Goal: Transaction & Acquisition: Book appointment/travel/reservation

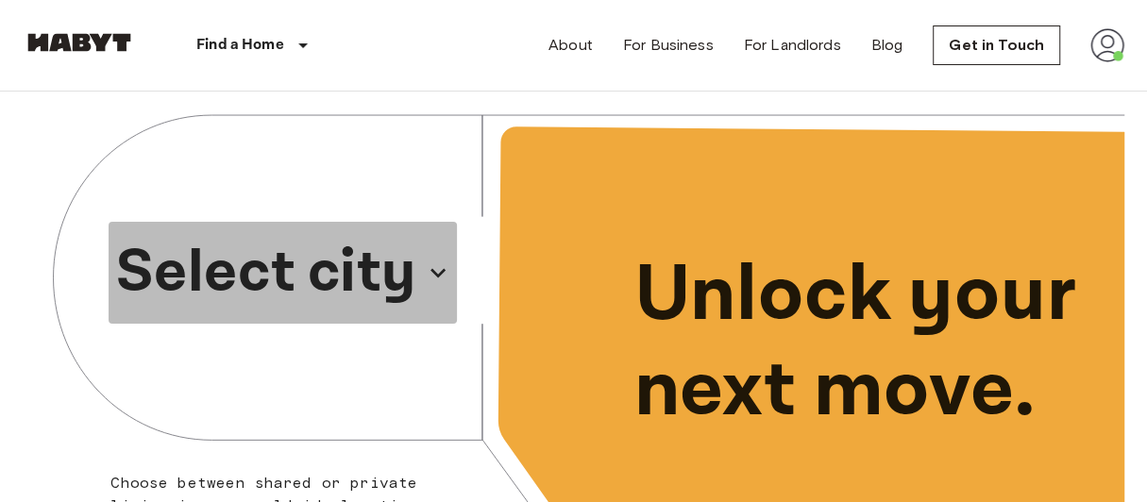
click at [311, 264] on p "Select city" at bounding box center [265, 272] width 299 height 91
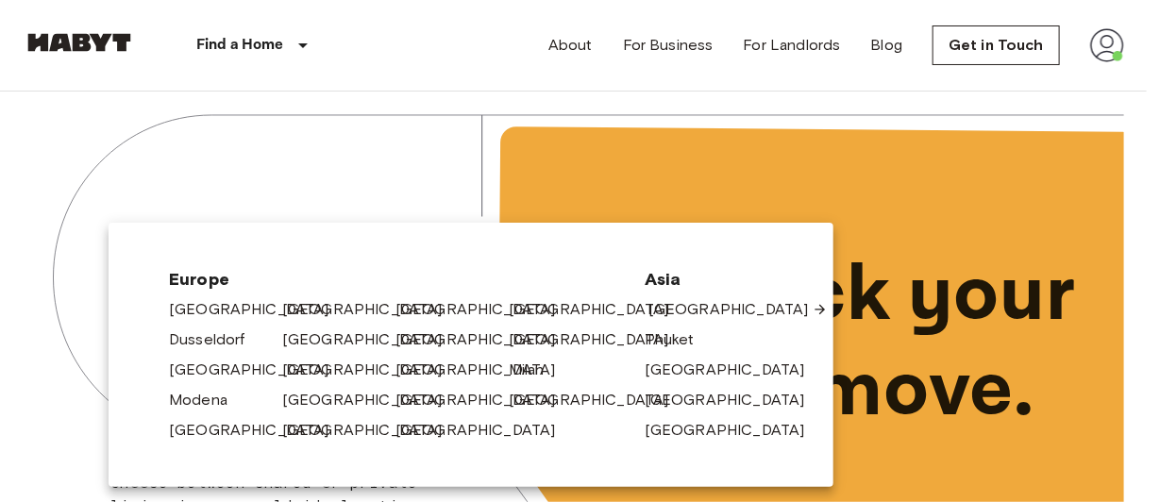
click at [698, 307] on link "[GEOGRAPHIC_DATA]" at bounding box center [737, 309] width 179 height 23
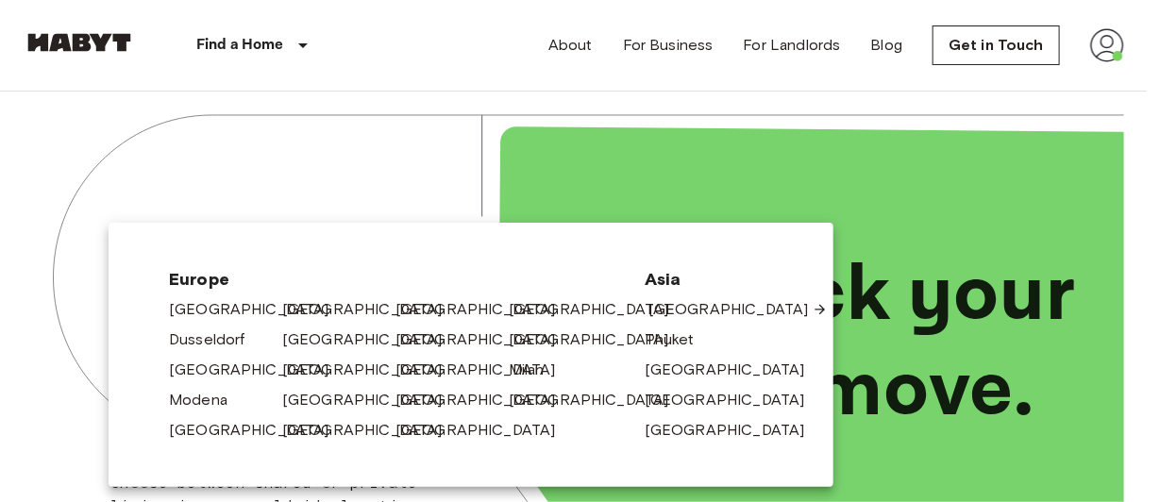
click at [689, 306] on link "[GEOGRAPHIC_DATA]" at bounding box center [737, 309] width 179 height 23
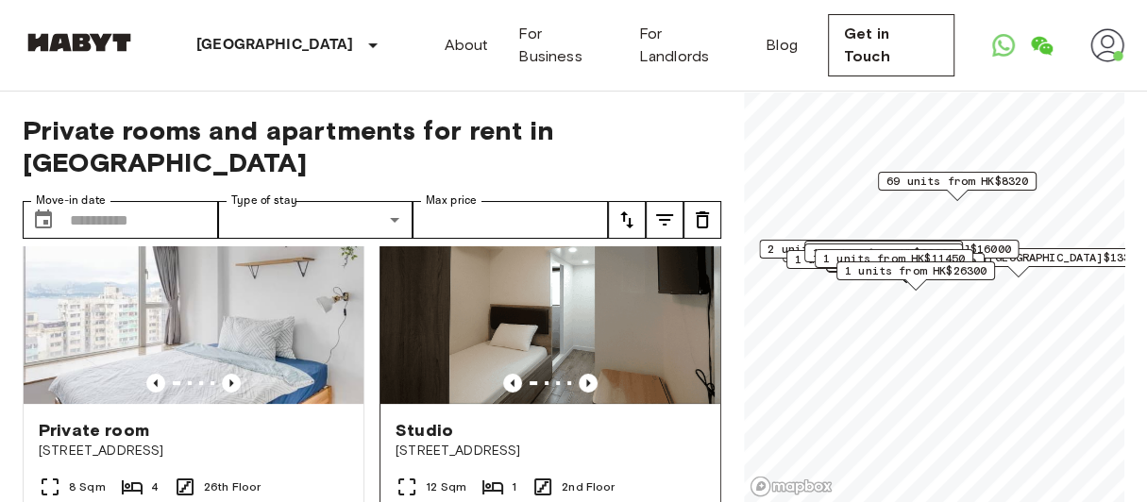
scroll to position [106, 0]
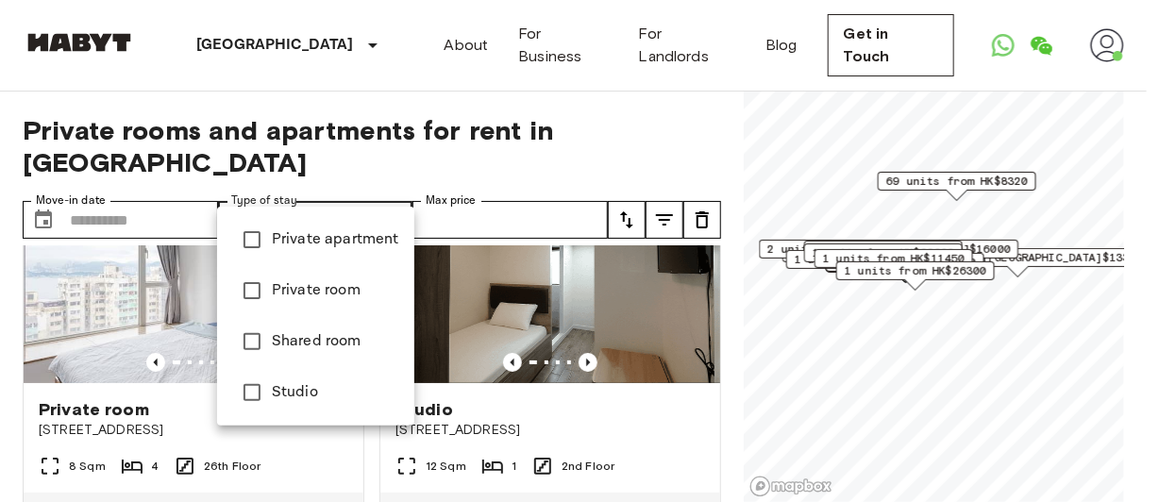
click at [119, 187] on div at bounding box center [580, 251] width 1160 height 502
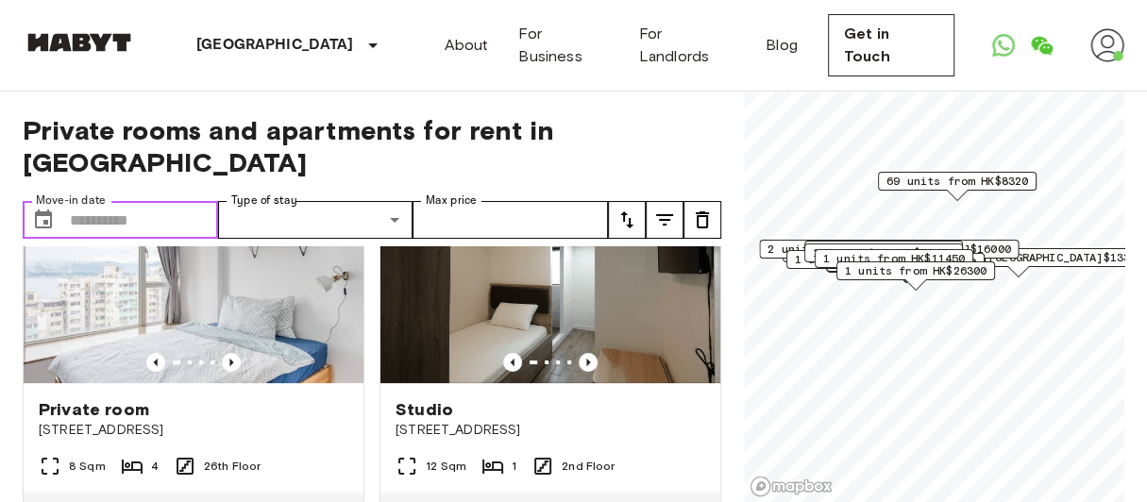
click at [153, 201] on input "Move-in date" at bounding box center [144, 220] width 148 height 38
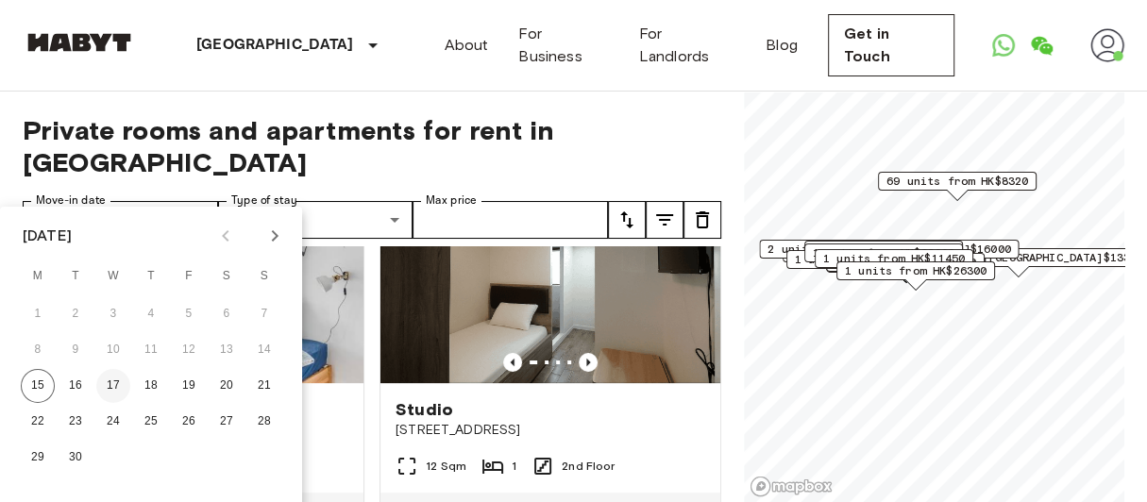
click at [107, 377] on button "17" at bounding box center [113, 386] width 34 height 34
type input "**********"
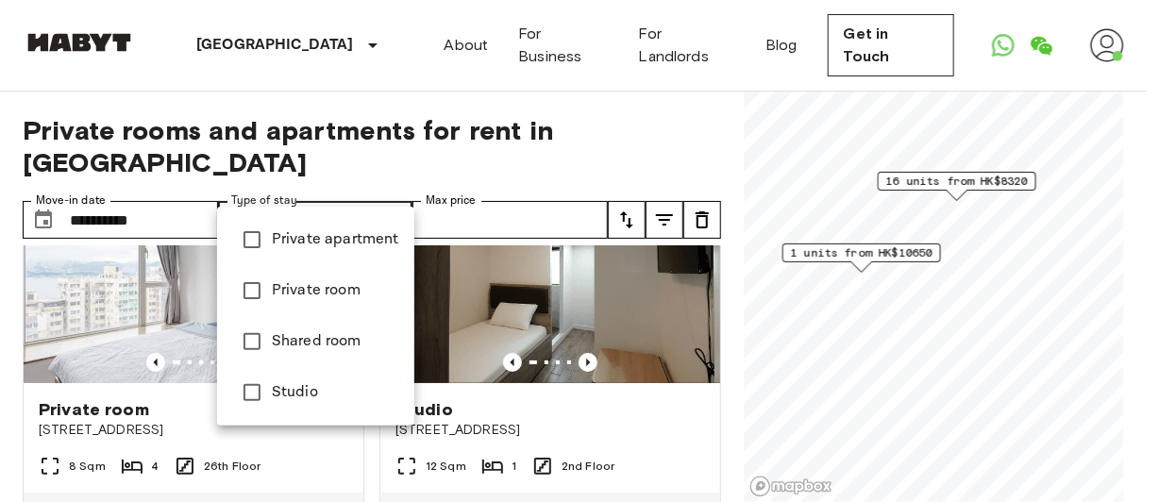
click at [345, 159] on div at bounding box center [580, 251] width 1160 height 502
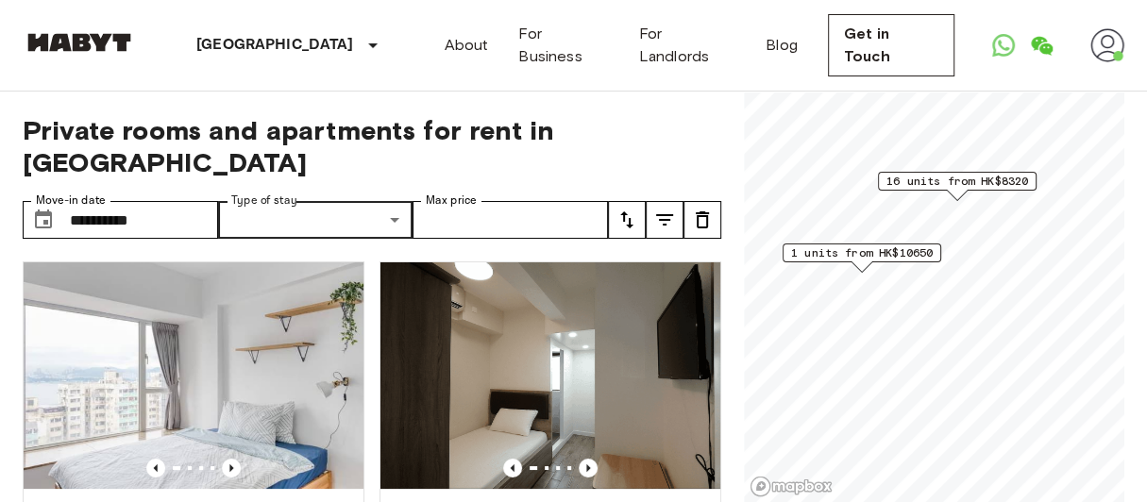
click at [968, 182] on span "16 units from HK$8320" at bounding box center [957, 181] width 142 height 17
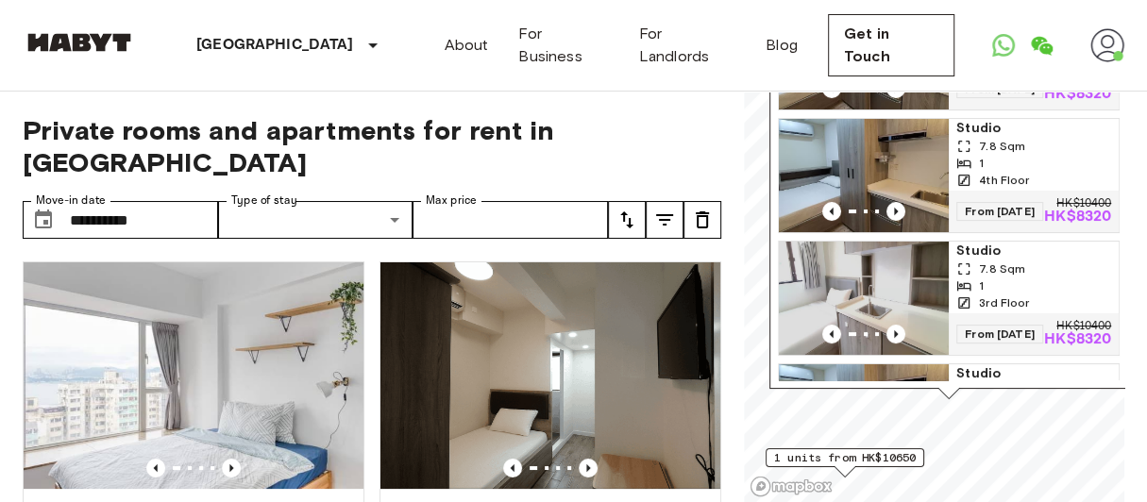
click at [873, 290] on img "Map marker" at bounding box center [864, 298] width 170 height 113
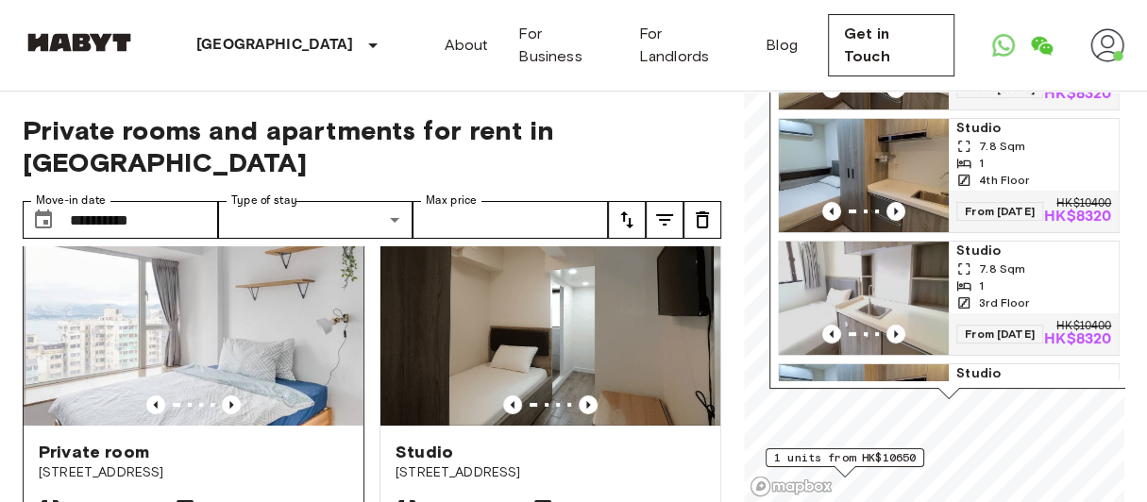
scroll to position [59, 0]
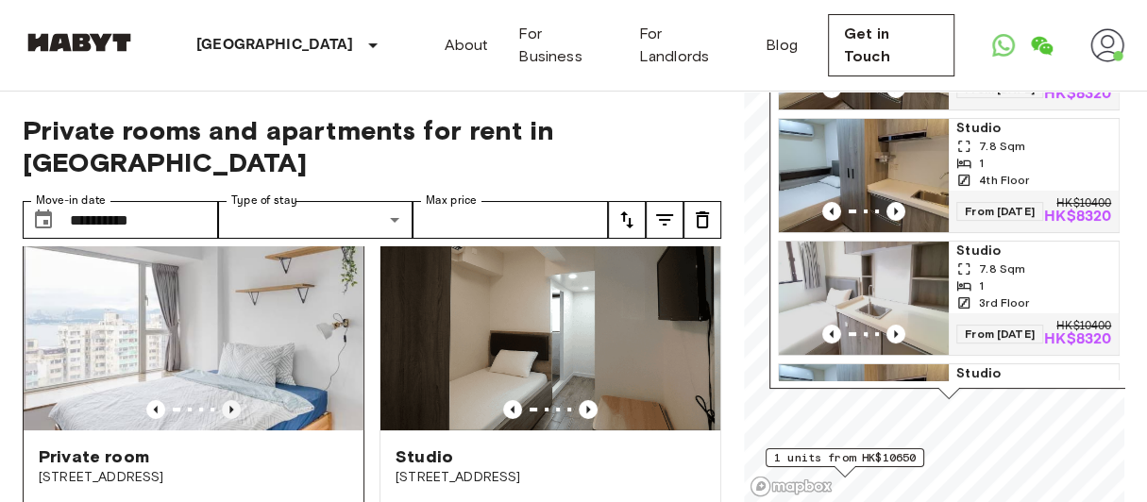
click at [229, 400] on icon "Previous image" at bounding box center [231, 409] width 19 height 19
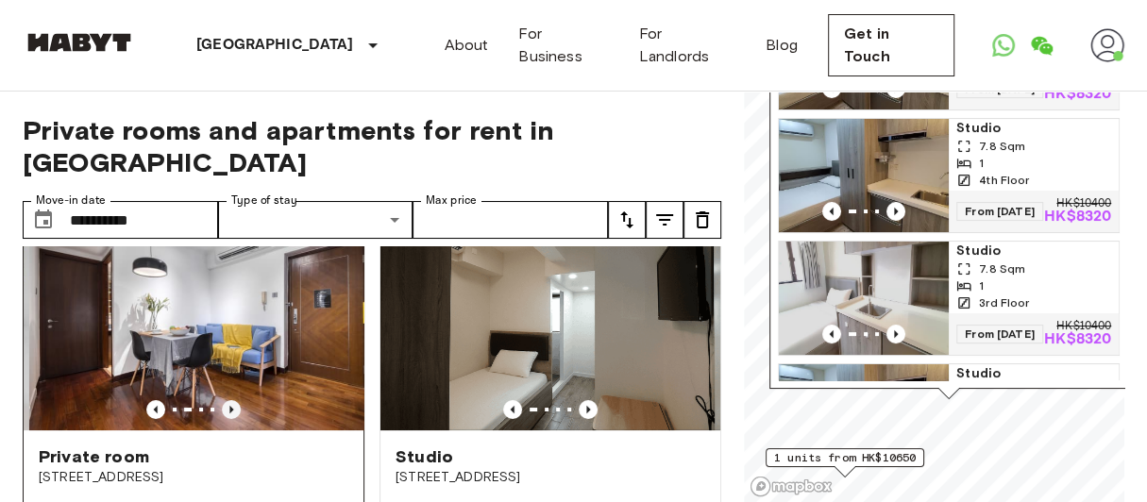
click at [229, 400] on icon "Previous image" at bounding box center [231, 409] width 19 height 19
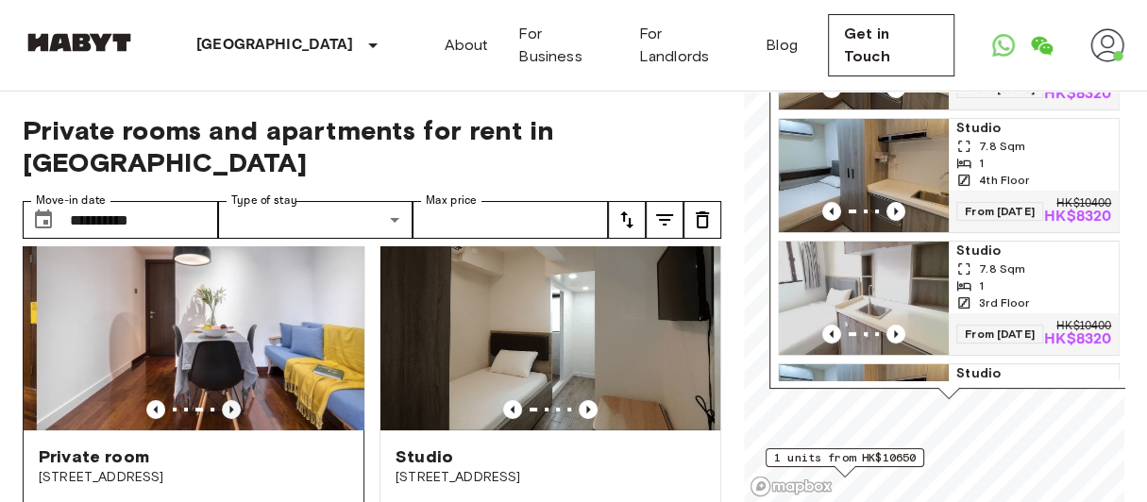
click at [229, 400] on icon "Previous image" at bounding box center [231, 409] width 19 height 19
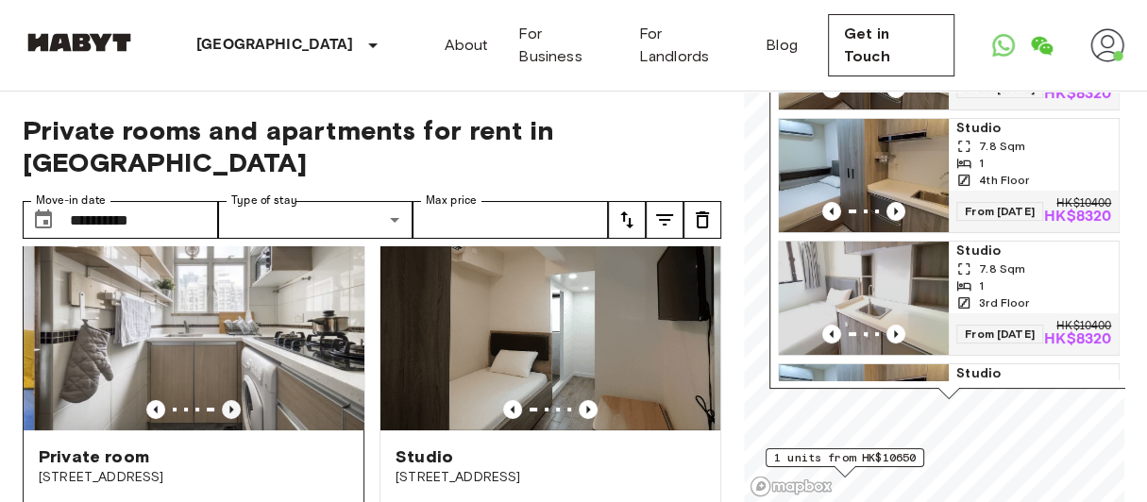
click at [229, 400] on icon "Previous image" at bounding box center [231, 409] width 19 height 19
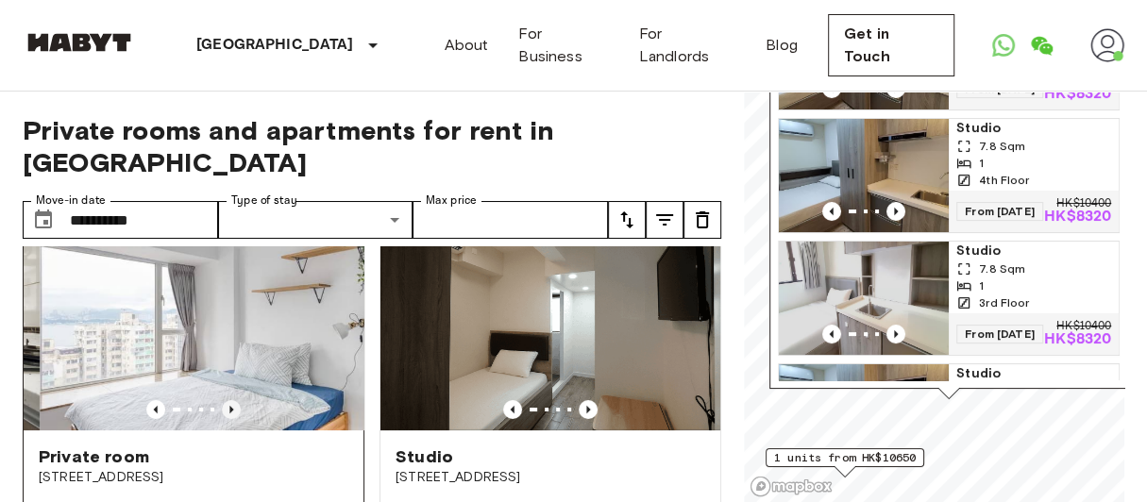
click at [229, 400] on icon "Previous image" at bounding box center [231, 409] width 19 height 19
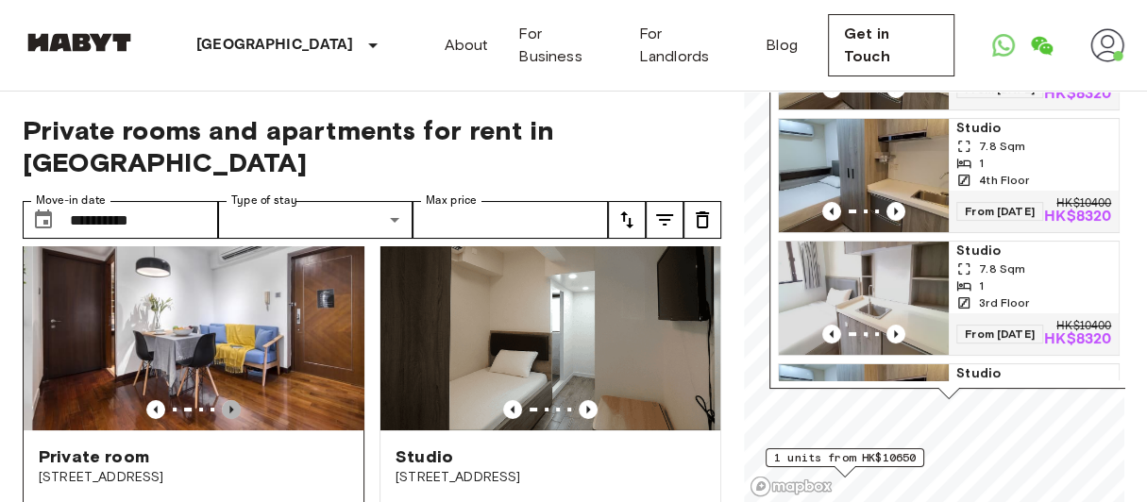
click at [229, 400] on icon "Previous image" at bounding box center [231, 409] width 19 height 19
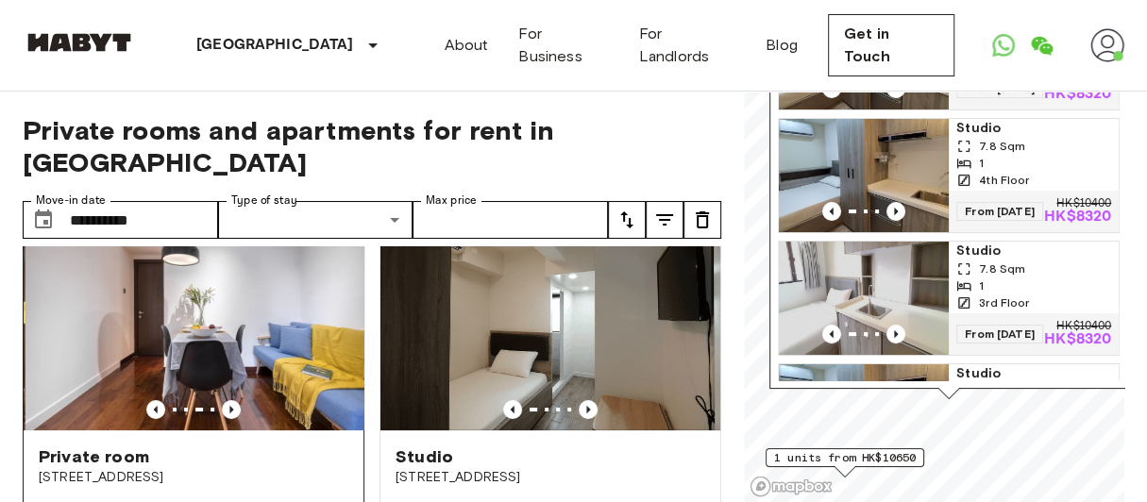
click at [244, 292] on img at bounding box center [195, 317] width 340 height 227
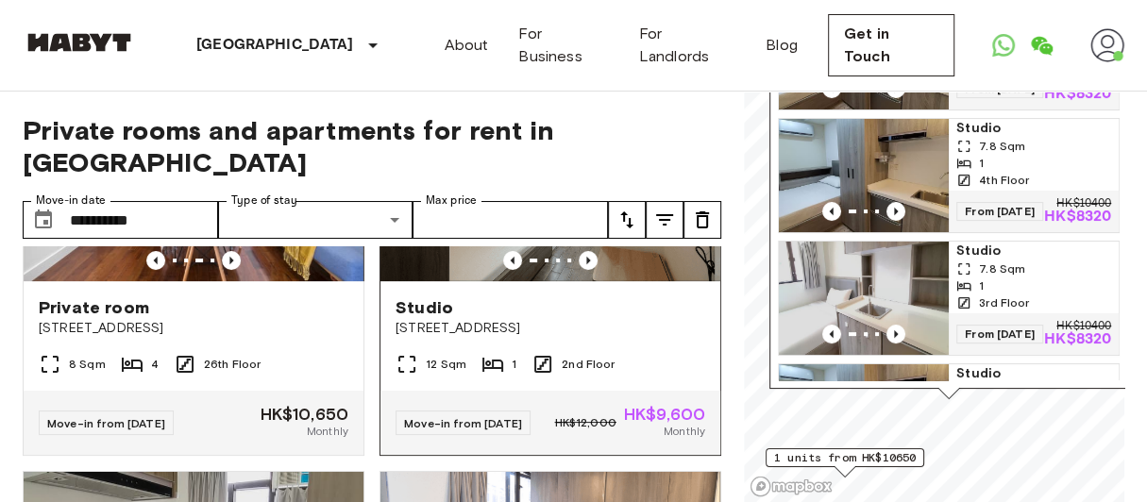
scroll to position [0, 0]
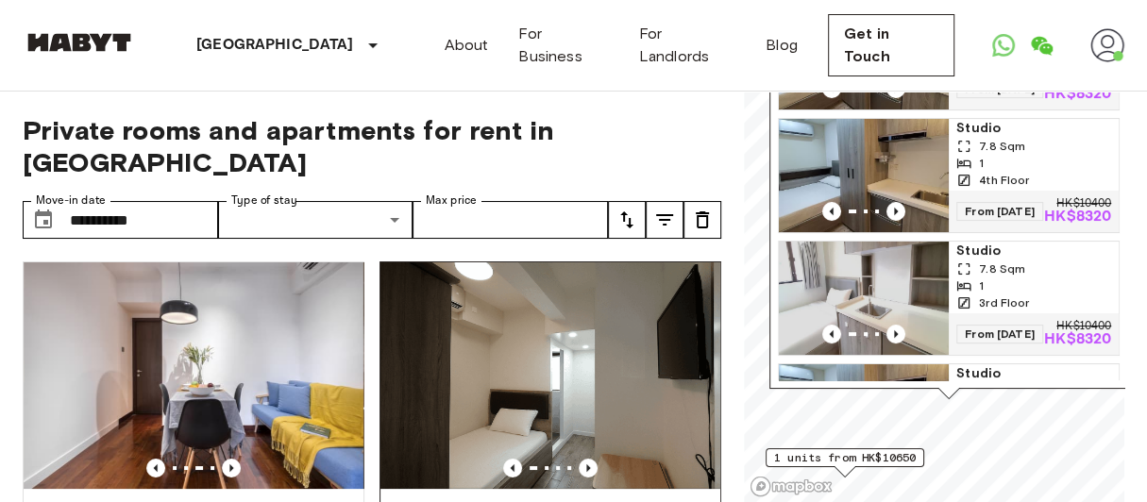
click at [566, 322] on img at bounding box center [550, 375] width 340 height 227
click at [1033, 143] on div "7.8 Sqm" at bounding box center [1033, 146] width 155 height 17
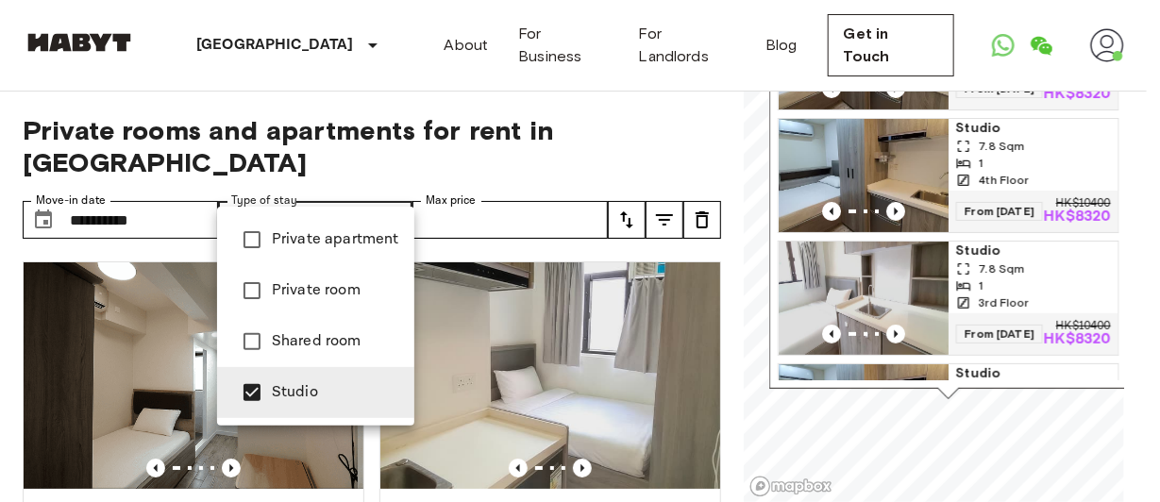
click at [494, 106] on div at bounding box center [580, 251] width 1160 height 502
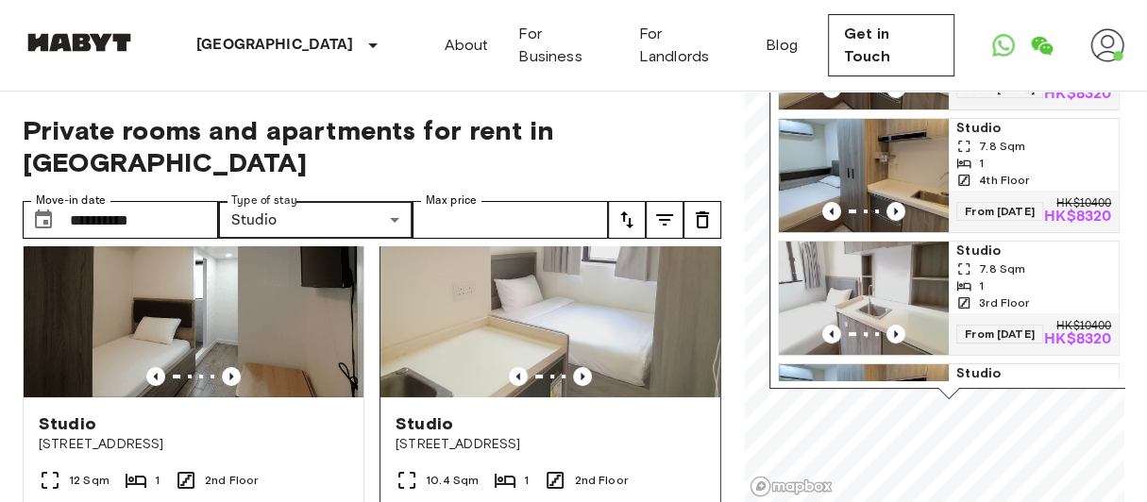
scroll to position [59, 0]
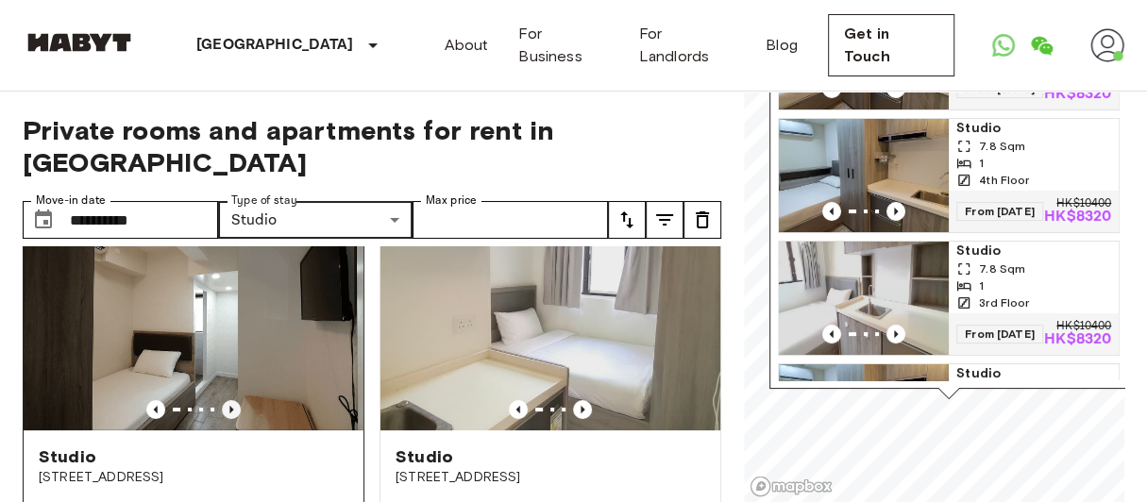
click at [224, 400] on icon "Previous image" at bounding box center [231, 409] width 19 height 19
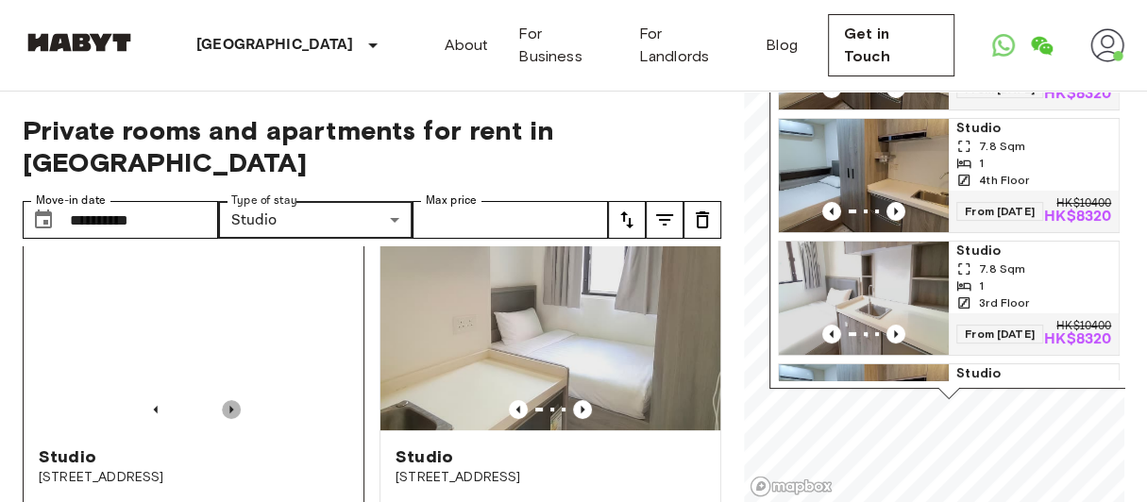
click at [229, 406] on icon "Previous image" at bounding box center [231, 410] width 4 height 8
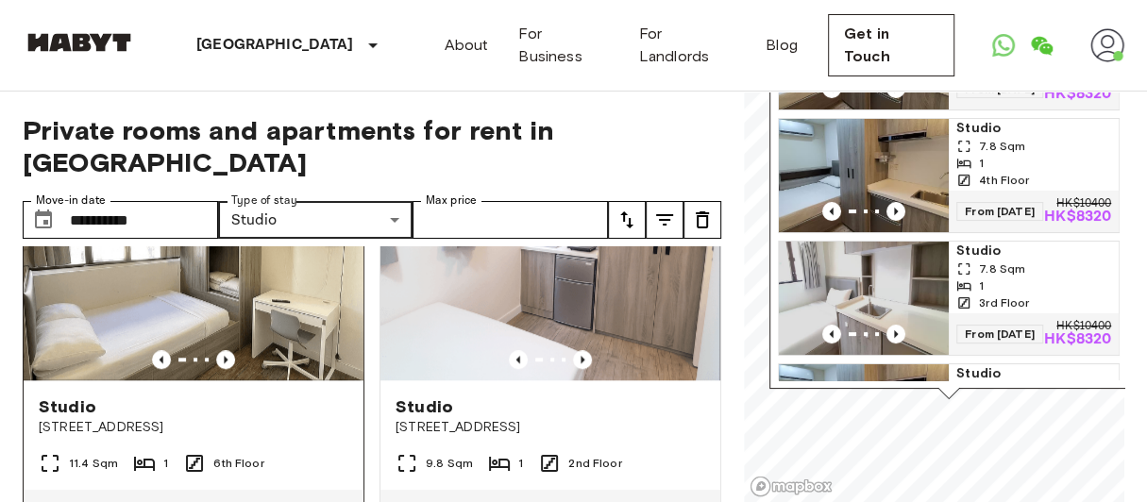
scroll to position [937, 0]
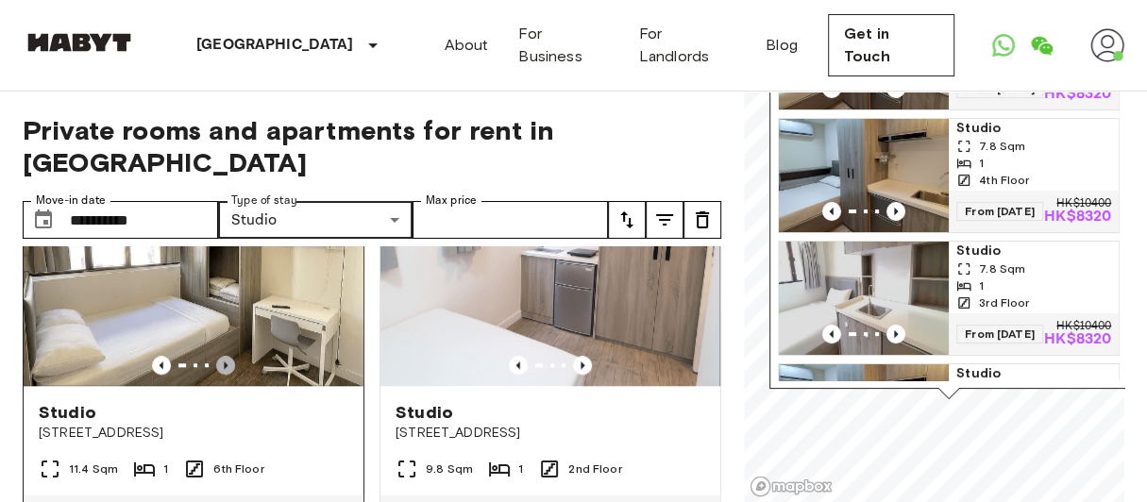
click at [221, 375] on icon "Previous image" at bounding box center [225, 365] width 19 height 19
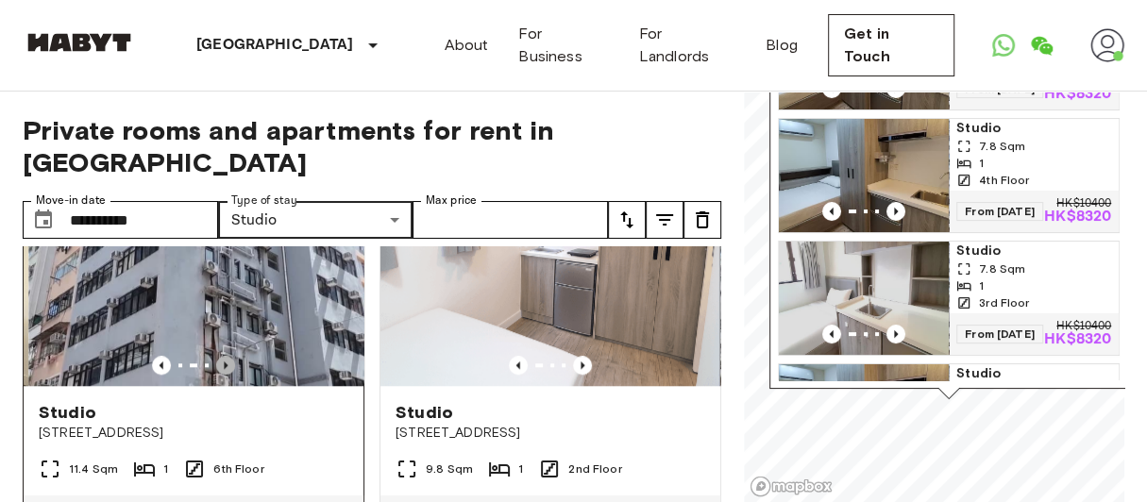
click at [221, 375] on icon "Previous image" at bounding box center [225, 365] width 19 height 19
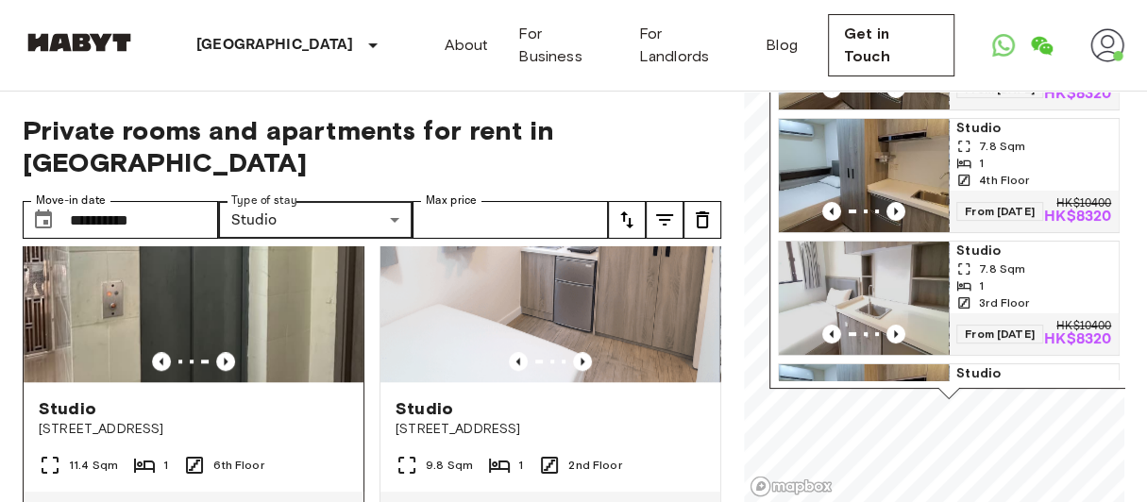
scroll to position [943, 0]
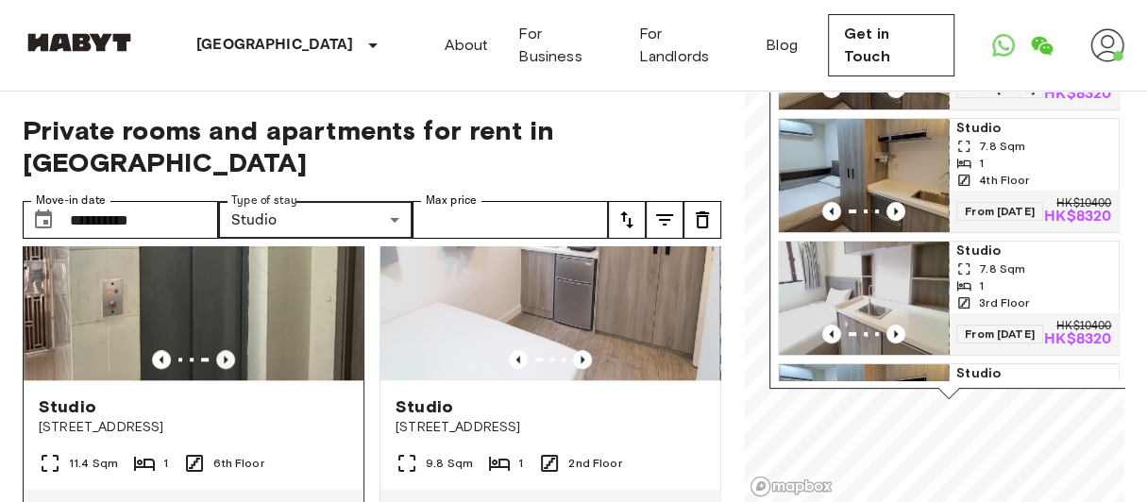
click at [222, 362] on icon "Previous image" at bounding box center [225, 359] width 19 height 19
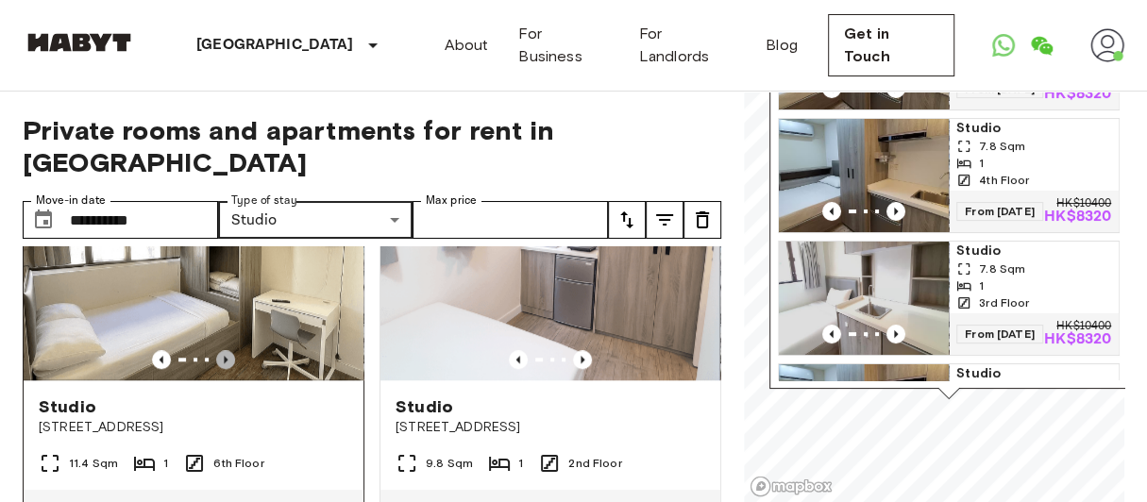
click at [222, 362] on icon "Previous image" at bounding box center [225, 359] width 19 height 19
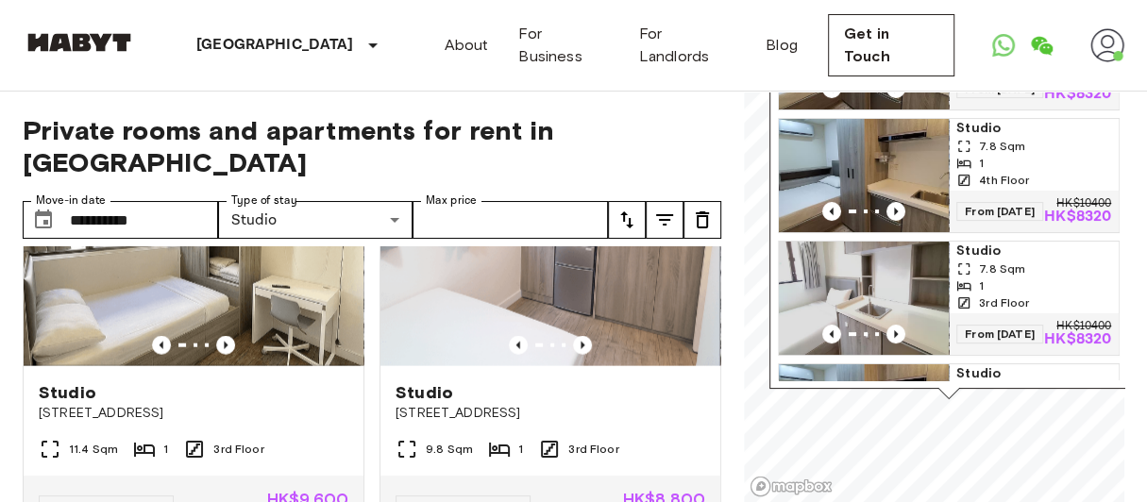
scroll to position [2624, 0]
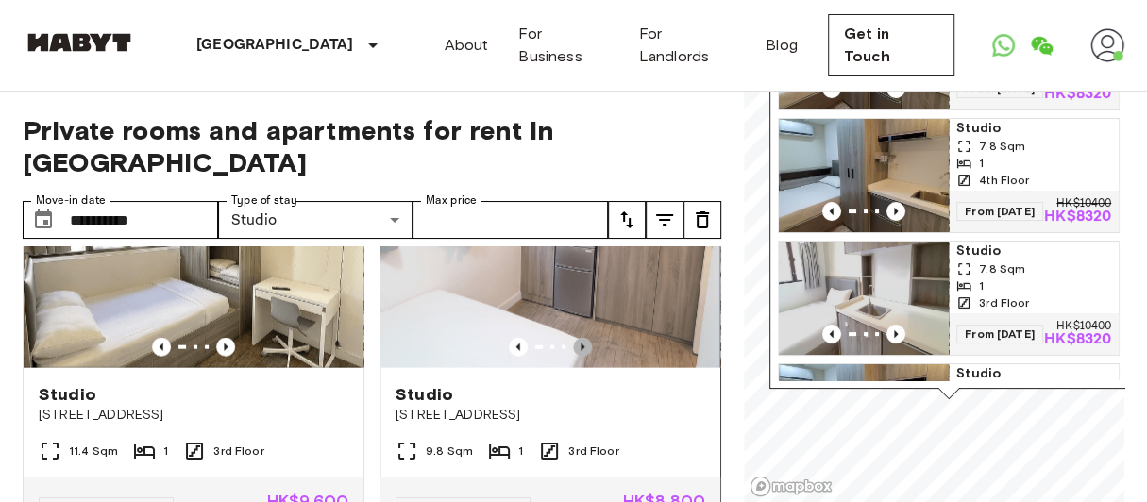
click at [576, 357] on icon "Previous image" at bounding box center [582, 347] width 19 height 19
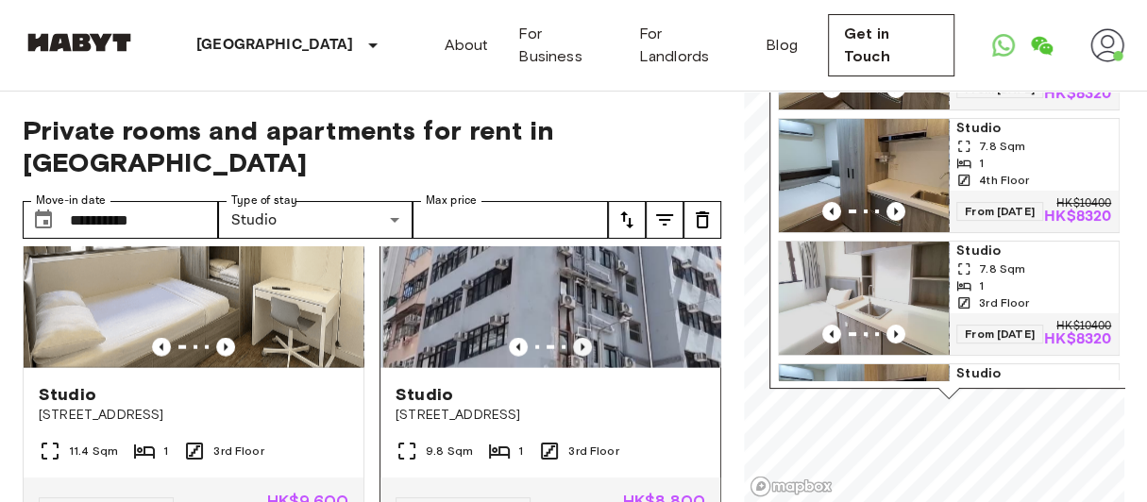
click at [576, 357] on icon "Previous image" at bounding box center [582, 347] width 19 height 19
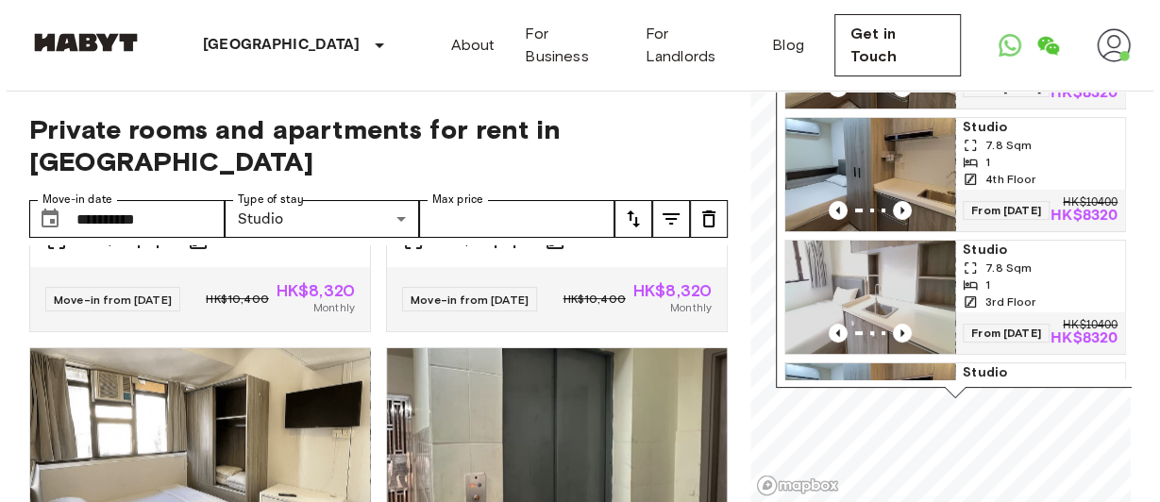
scroll to position [2309, 0]
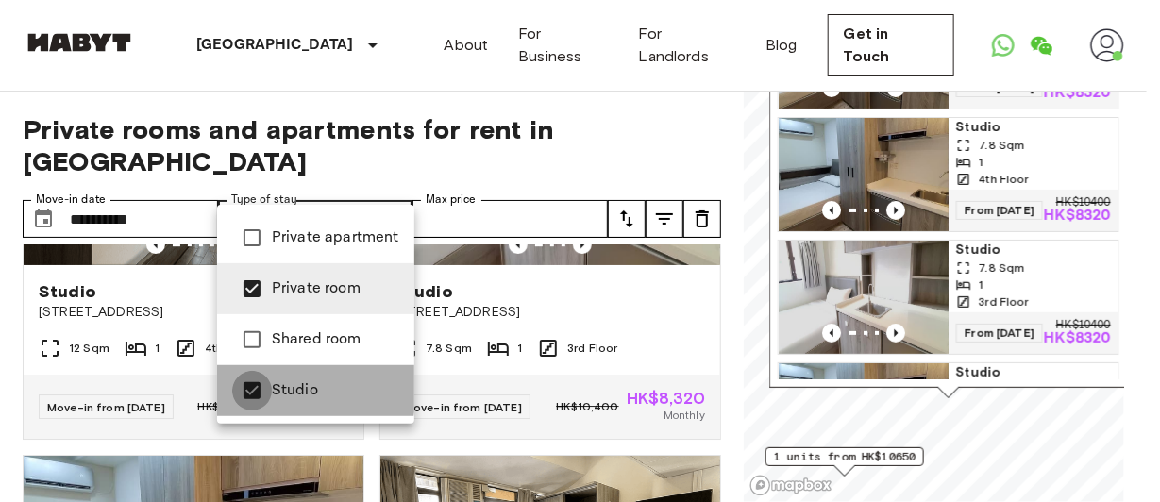
type input "**********"
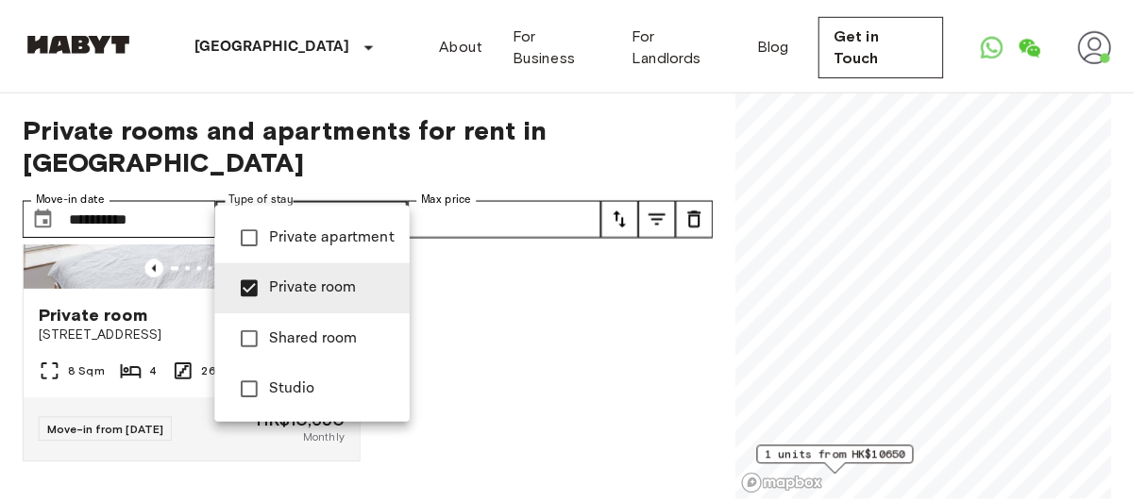
scroll to position [188, 0]
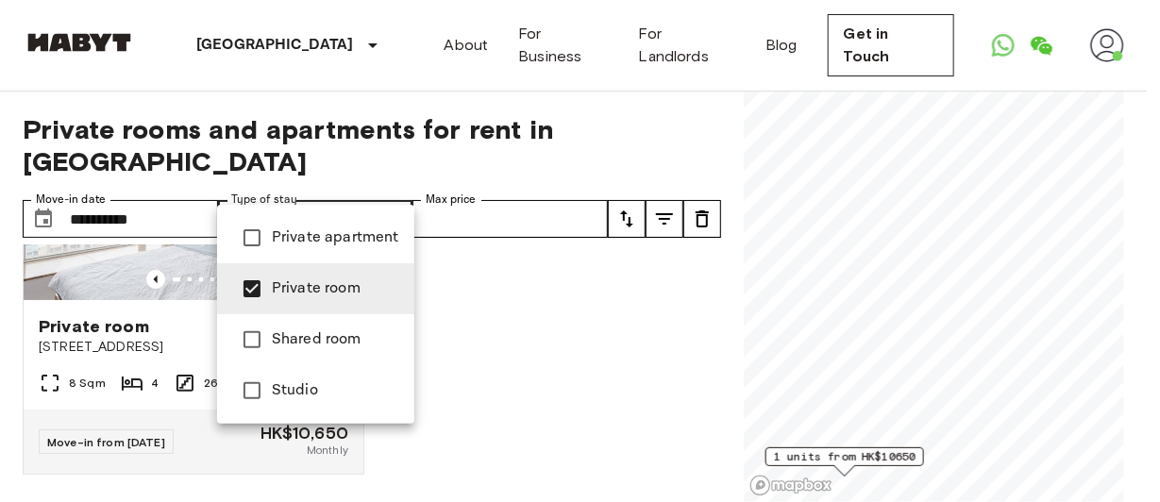
click at [566, 267] on div at bounding box center [580, 251] width 1160 height 502
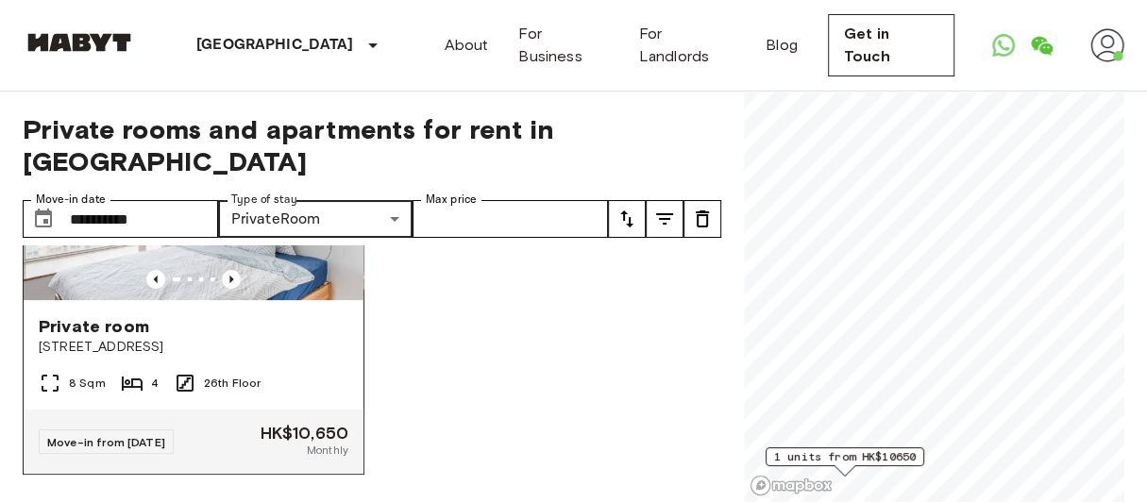
scroll to position [186, 0]
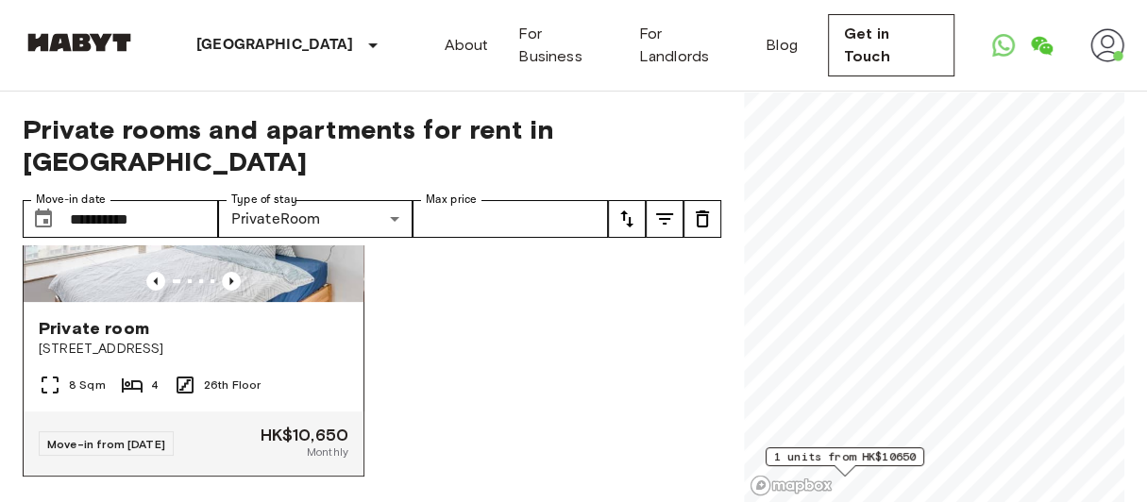
click at [119, 317] on span "Private room" at bounding box center [94, 328] width 110 height 23
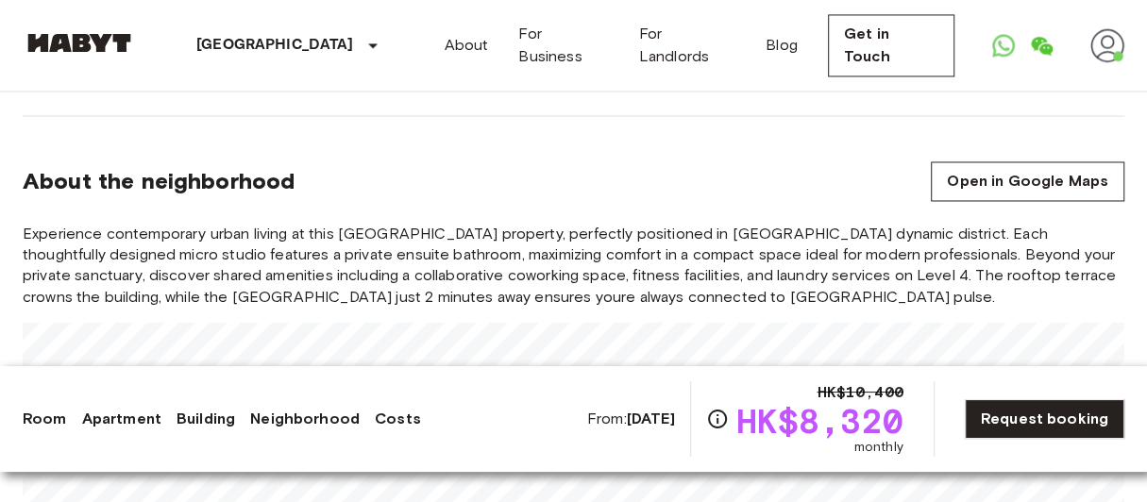
scroll to position [2040, 0]
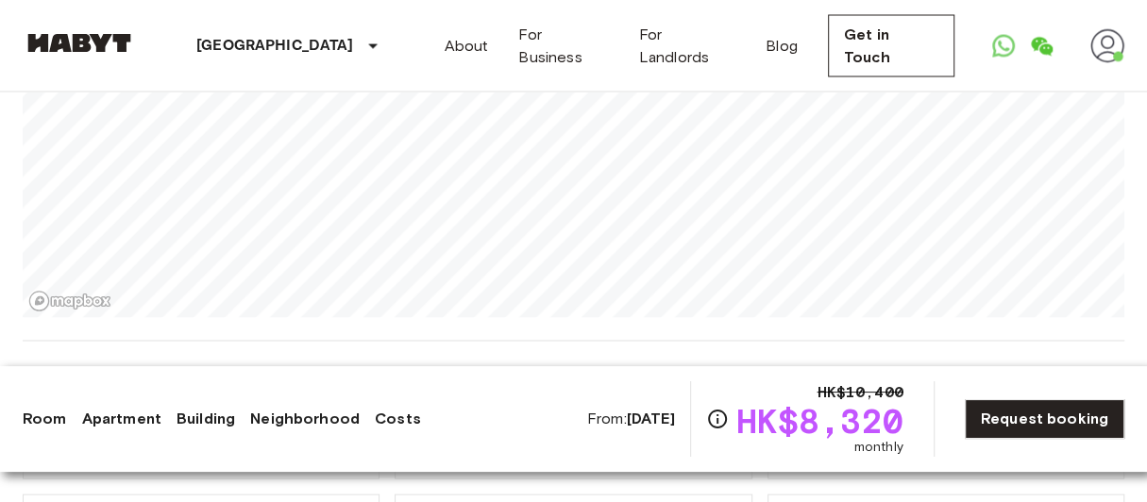
click at [629, 411] on div "Asia Hong Kong Hong Kong Studio Studio From Sep 17 2025 41-45 Temple Street Ref…" at bounding box center [573, 428] width 1147 height 4752
click at [702, 330] on div "Asia Hong Kong Hong Kong Studio Studio From Sep 17 2025 41-45 Temple Street Ref…" at bounding box center [573, 428] width 1147 height 4752
click at [661, 354] on div "Asia Hong Kong Hong Kong Studio Studio From Sep 17 2025 41-45 Temple Street Ref…" at bounding box center [573, 428] width 1147 height 4752
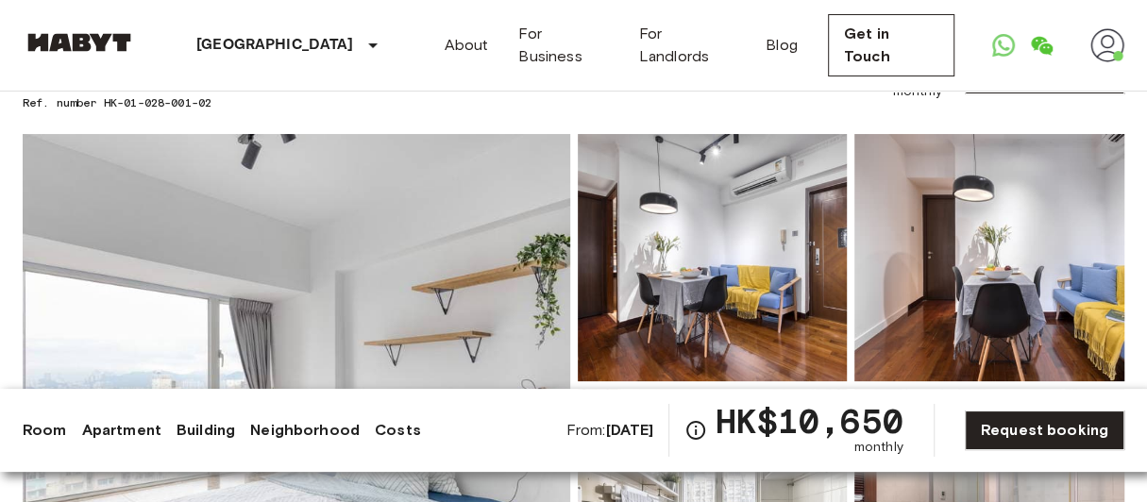
scroll to position [109, 0]
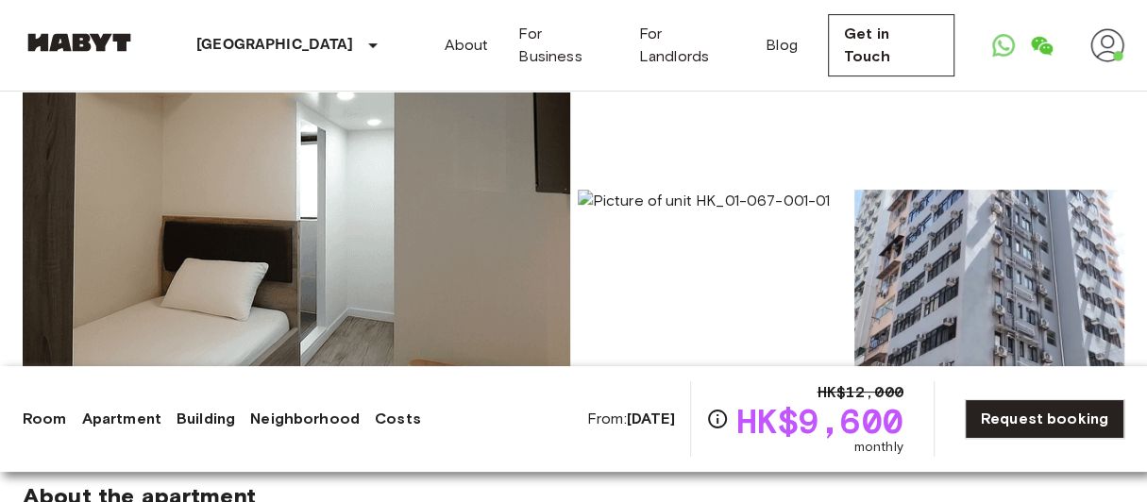
scroll to position [340, 0]
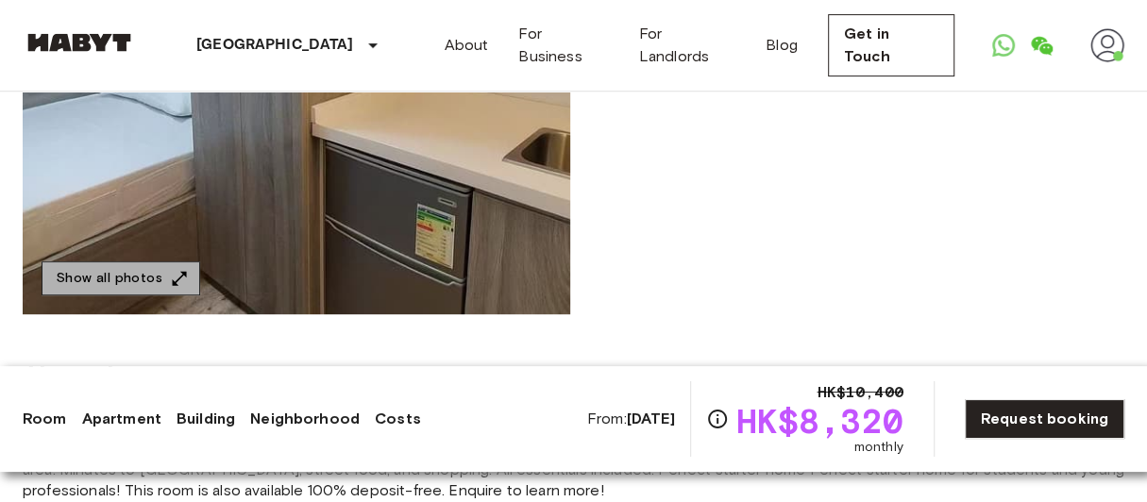
click at [176, 277] on icon "button" at bounding box center [180, 278] width 14 height 14
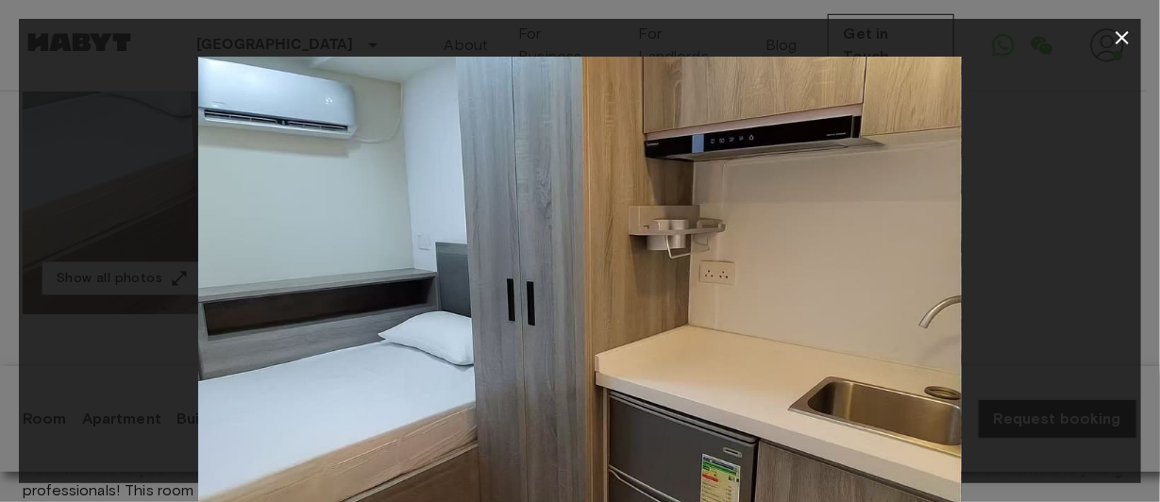
click at [1020, 281] on div at bounding box center [580, 312] width 1122 height 510
click at [1116, 42] on icon "button" at bounding box center [1122, 37] width 23 height 23
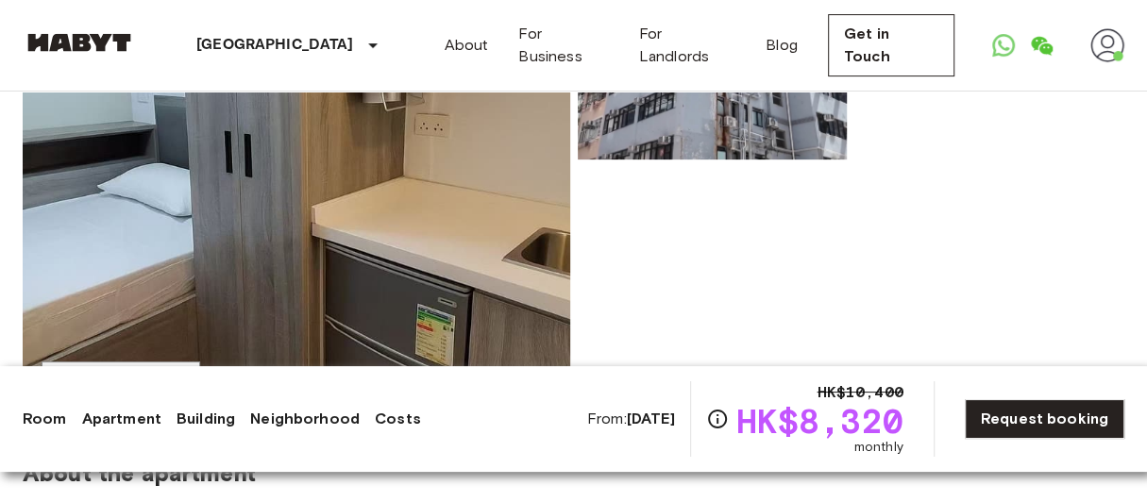
scroll to position [342, 0]
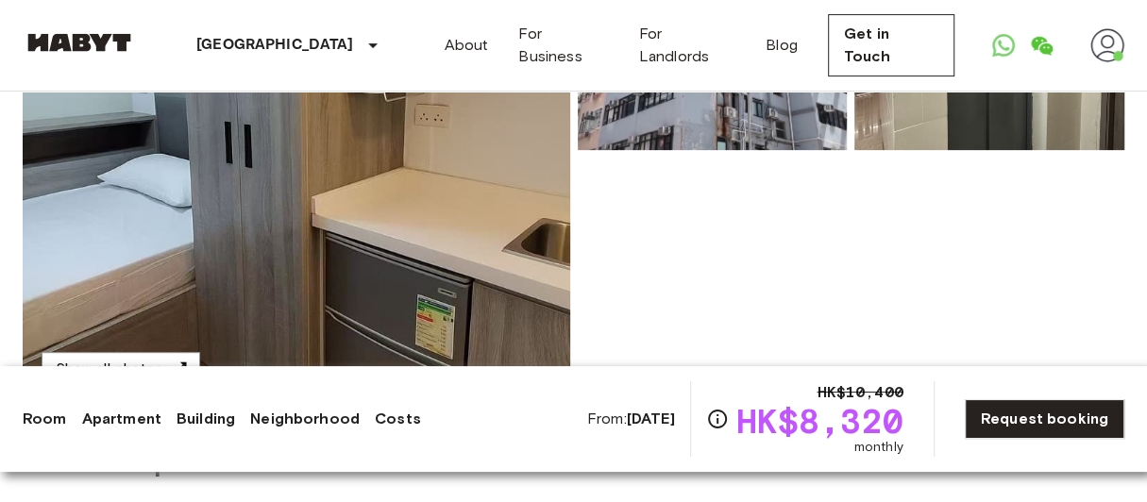
click at [946, 118] on img at bounding box center [989, 26] width 270 height 247
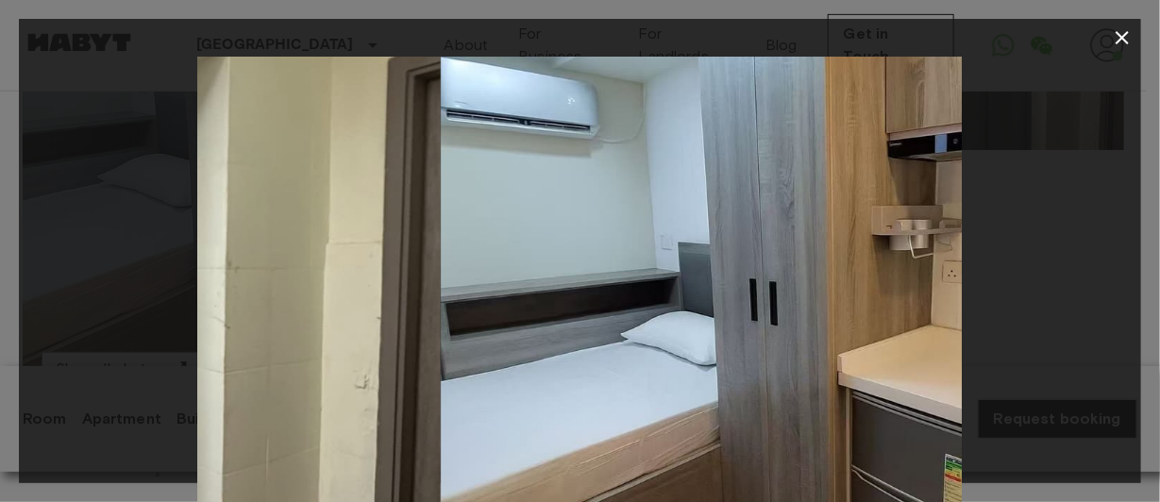
drag, startPoint x: 659, startPoint y: 292, endPoint x: 142, endPoint y: 167, distance: 532.1
click at [142, 167] on div at bounding box center [580, 312] width 1122 height 510
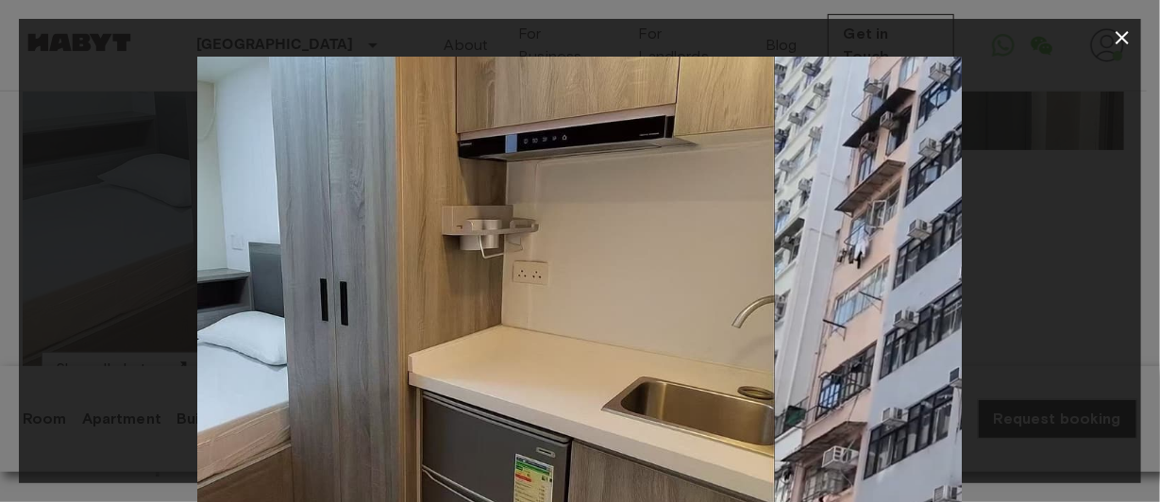
drag, startPoint x: 785, startPoint y: 256, endPoint x: 447, endPoint y: 283, distance: 339.0
click at [447, 283] on img at bounding box center [393, 312] width 765 height 510
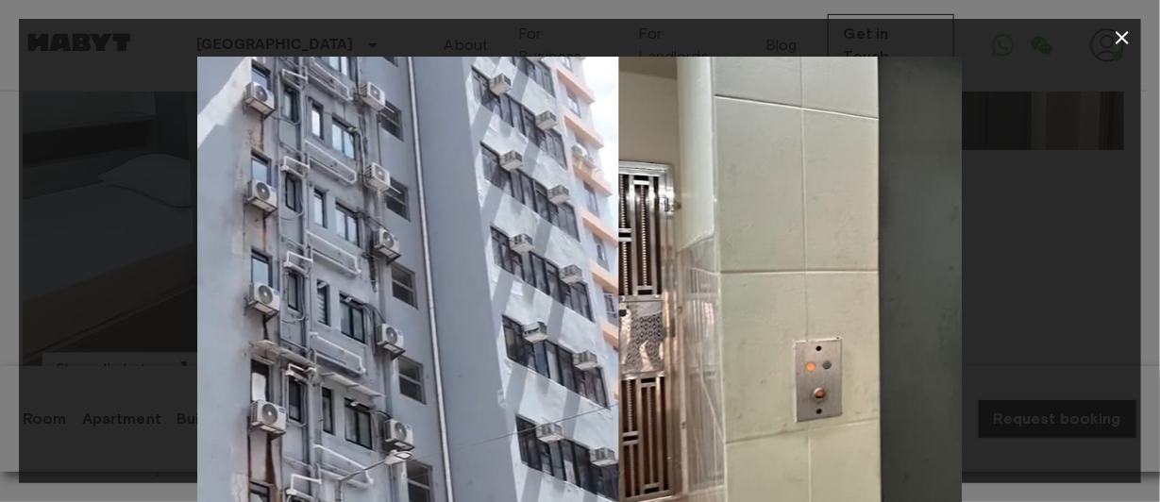
drag, startPoint x: 816, startPoint y: 279, endPoint x: 402, endPoint y: 303, distance: 414.1
click at [402, 303] on img at bounding box center [237, 312] width 765 height 510
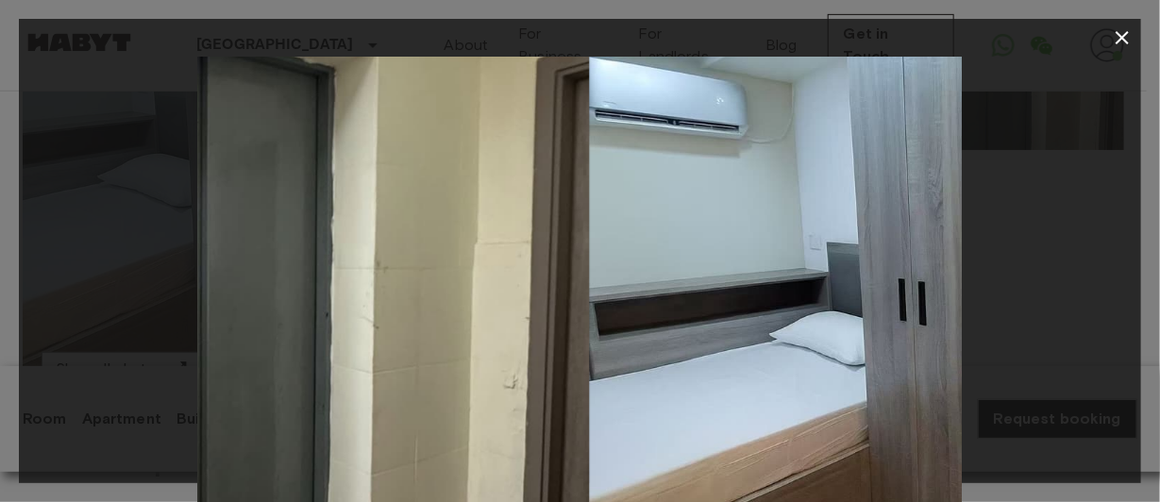
drag, startPoint x: 634, startPoint y: 286, endPoint x: 196, endPoint y: 307, distance: 438.5
click at [196, 307] on div at bounding box center [580, 312] width 1122 height 510
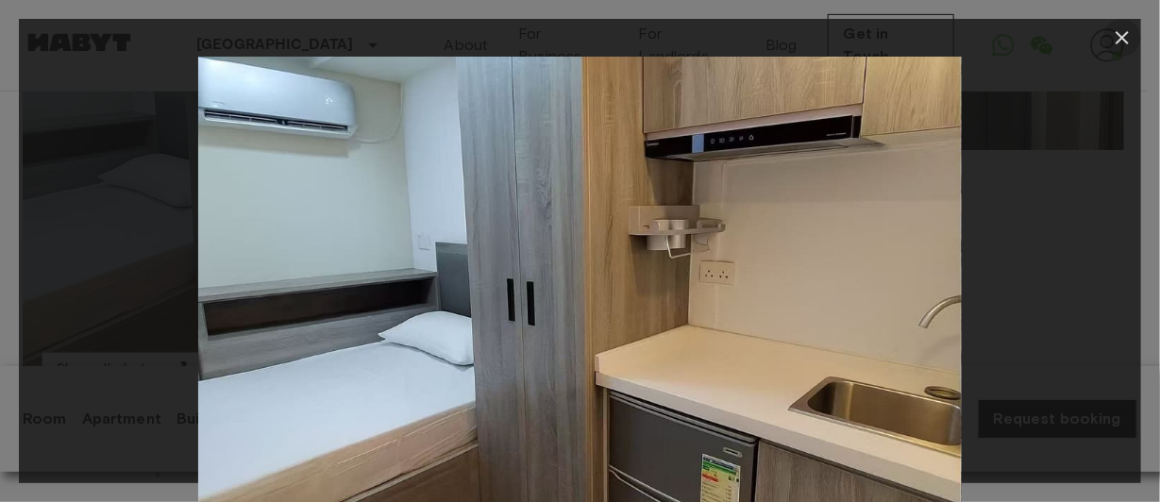
click at [1127, 38] on icon "button" at bounding box center [1122, 37] width 23 height 23
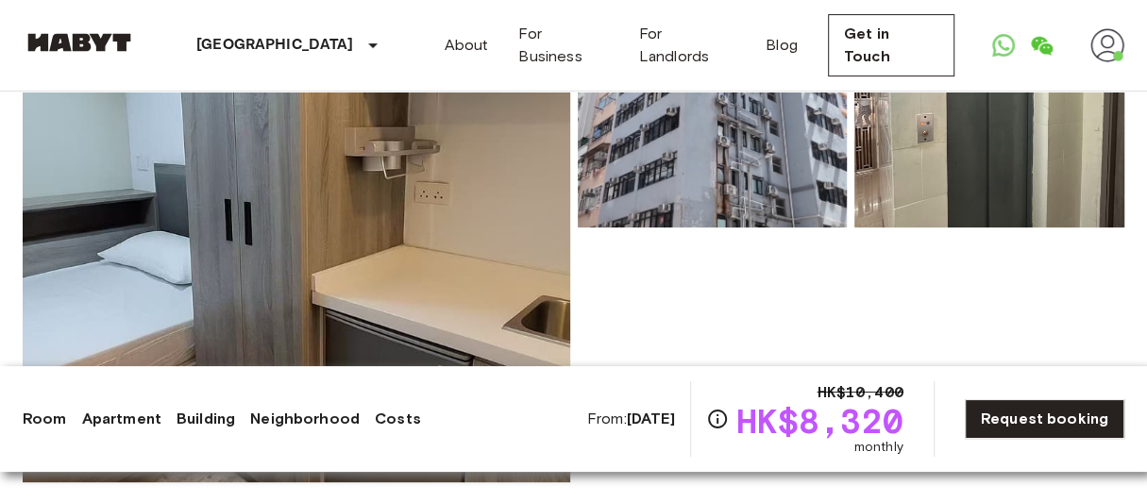
scroll to position [0, 0]
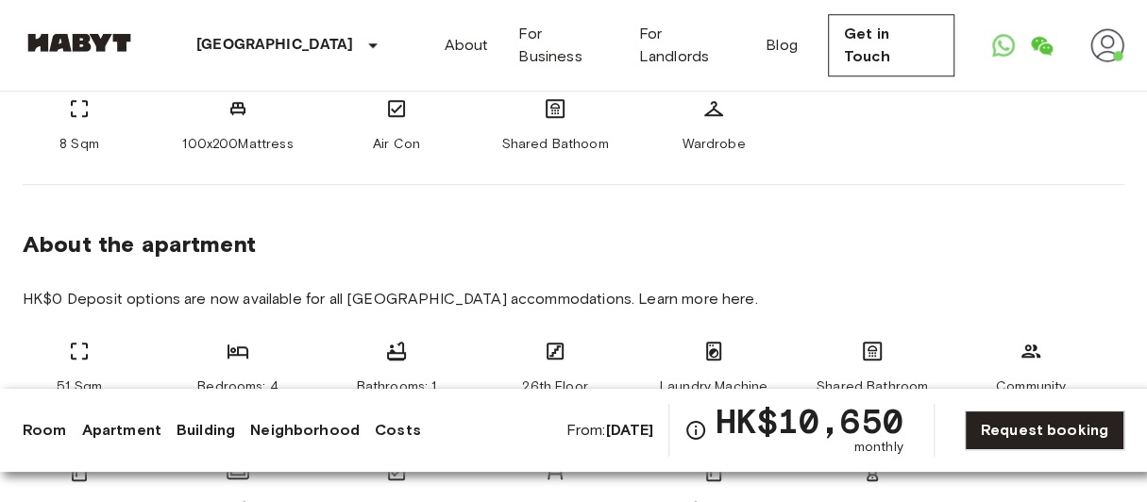
scroll to position [1087, 0]
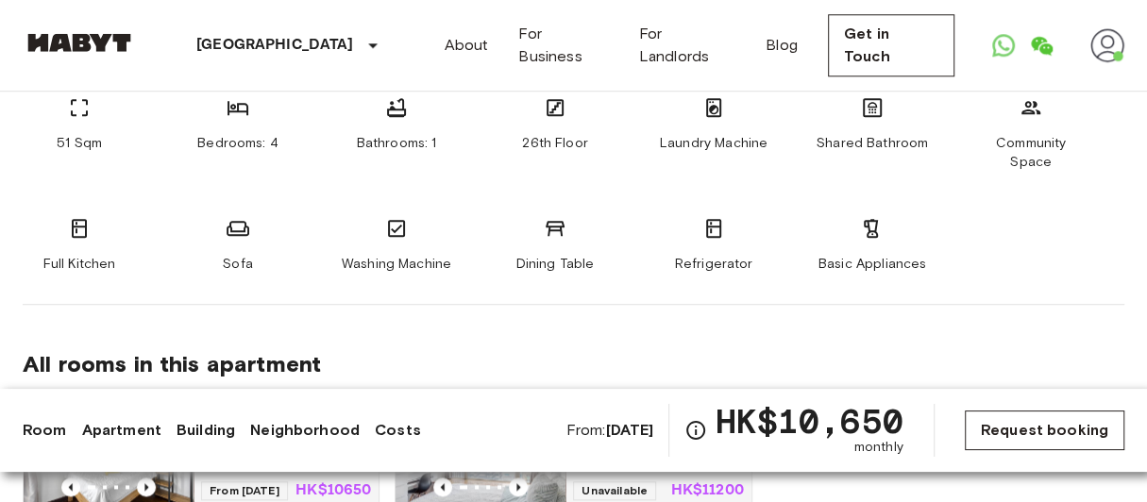
click at [1069, 439] on link "Request booking" at bounding box center [1045, 431] width 160 height 40
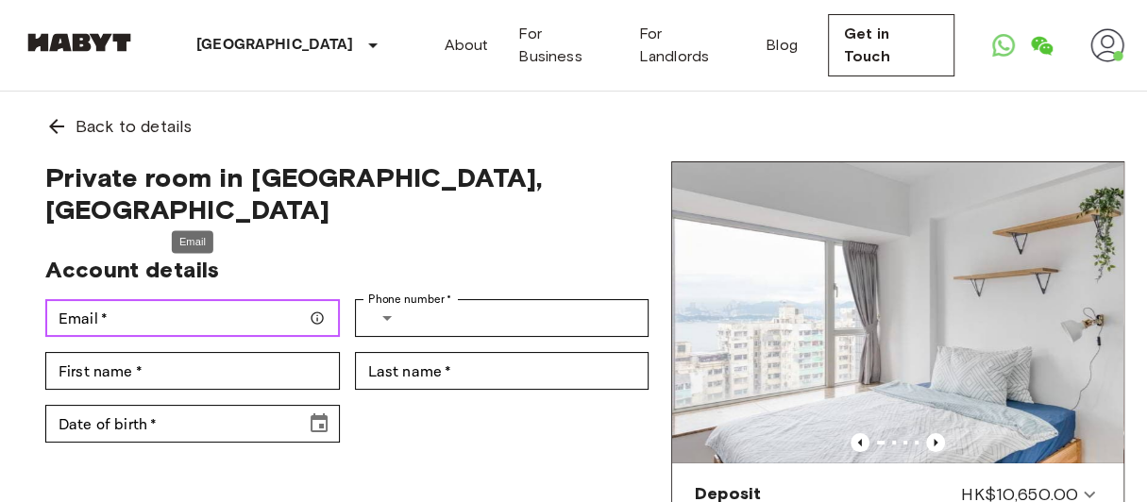
click at [279, 299] on input "Email   *" at bounding box center [192, 318] width 295 height 38
type input "**********"
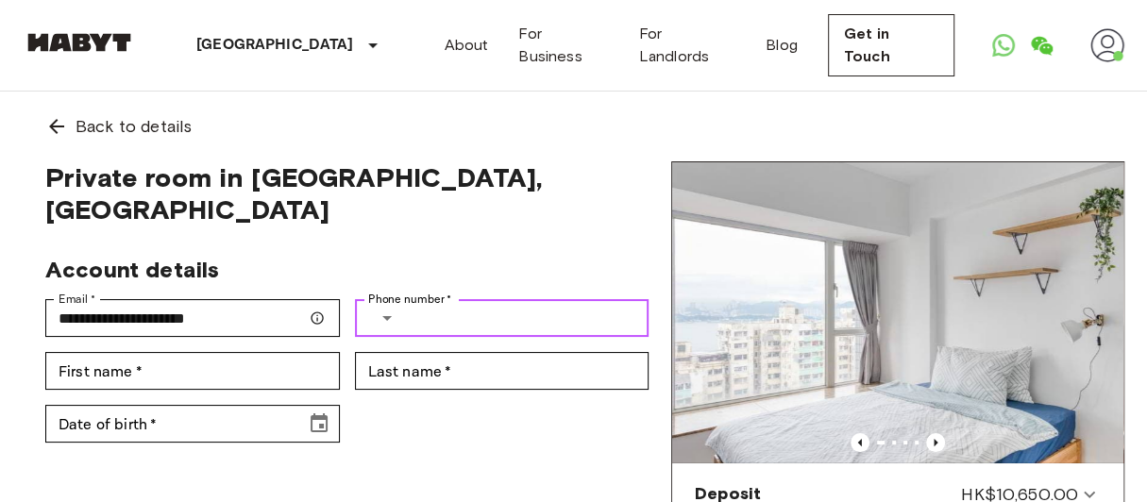
type input "**********"
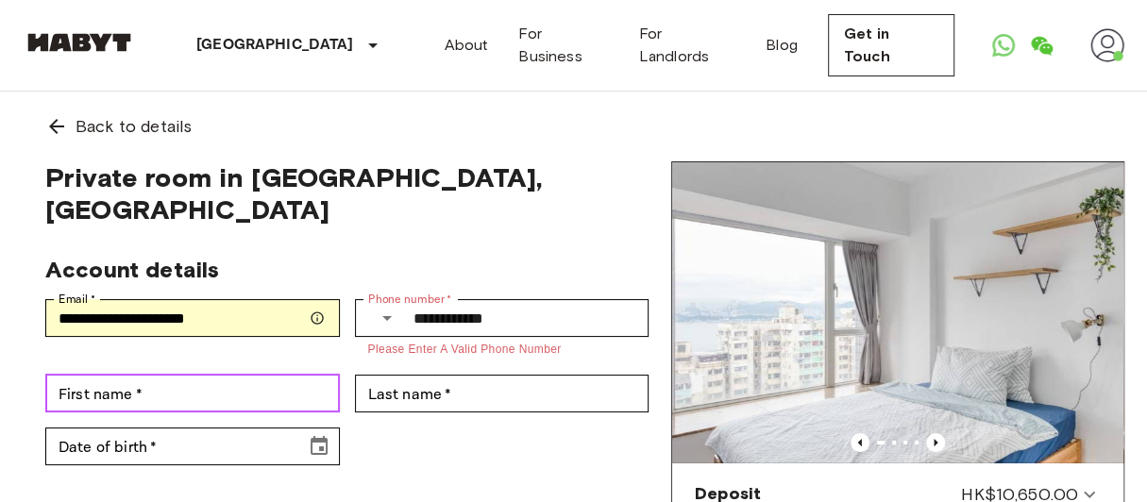
type input "*********"
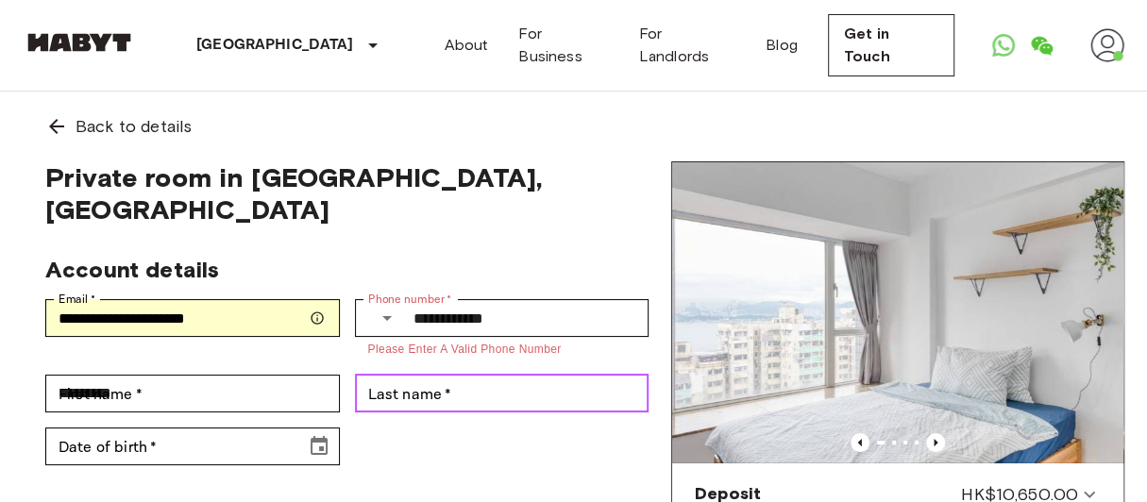
type input "********"
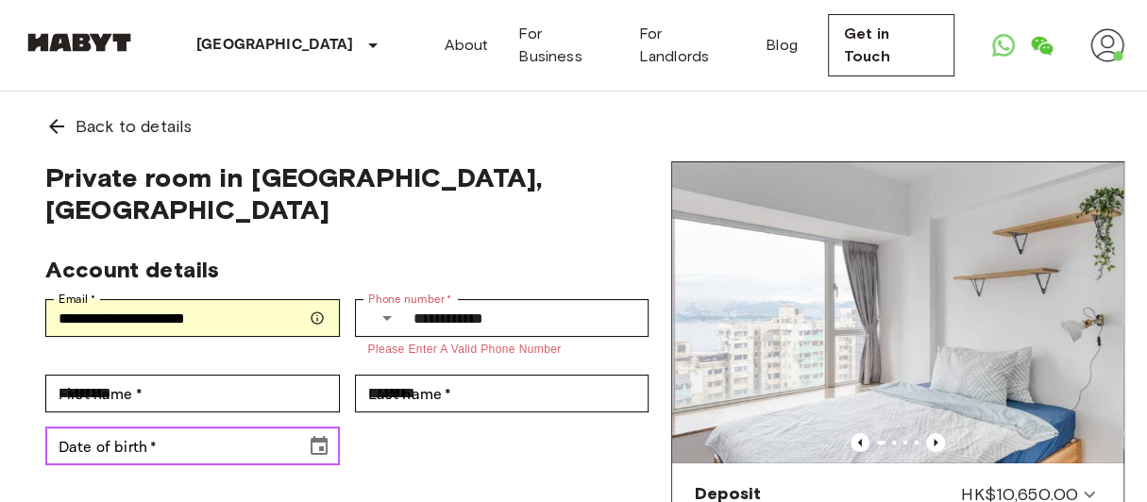
type input "**********"
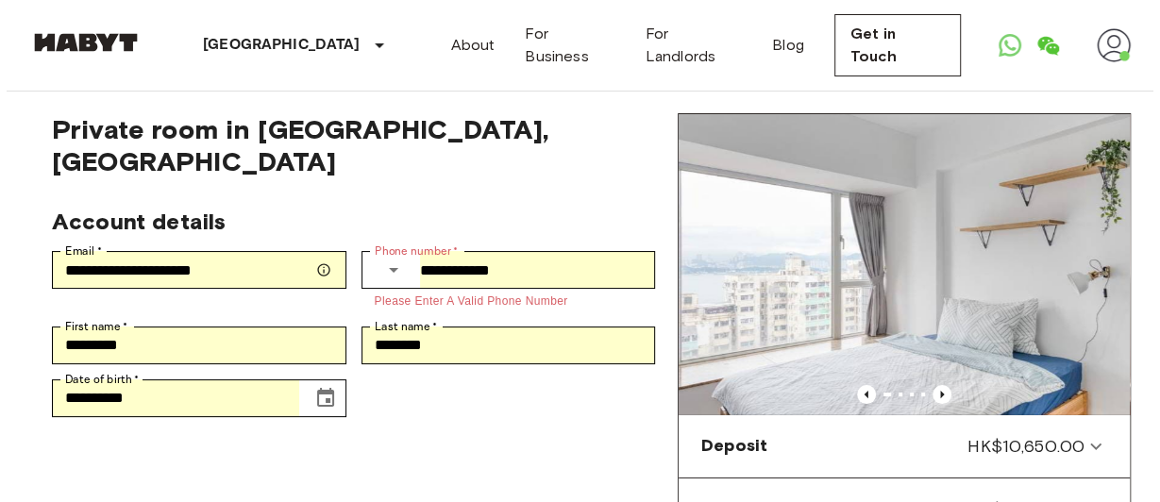
scroll to position [46, 0]
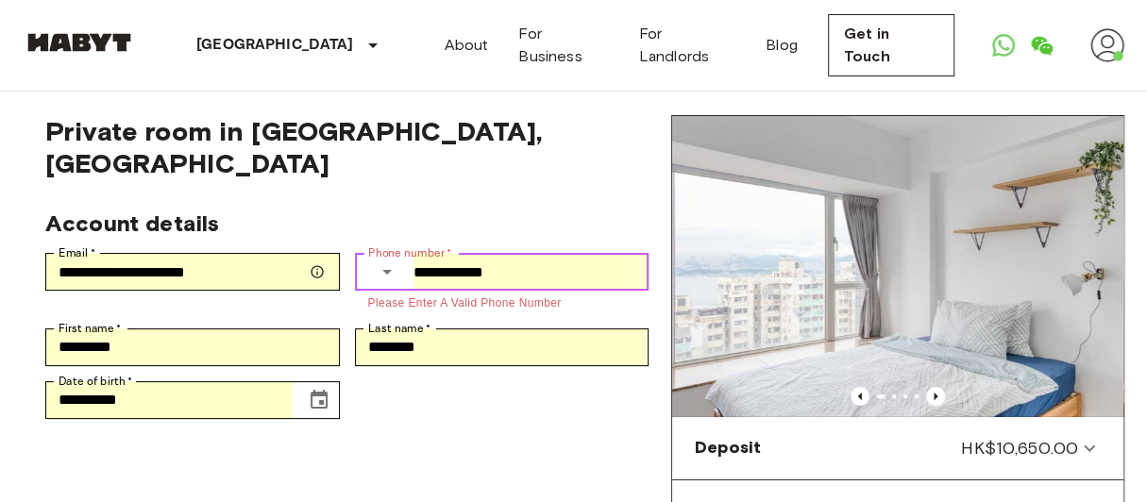
click at [380, 261] on icon "Select country" at bounding box center [387, 272] width 23 height 23
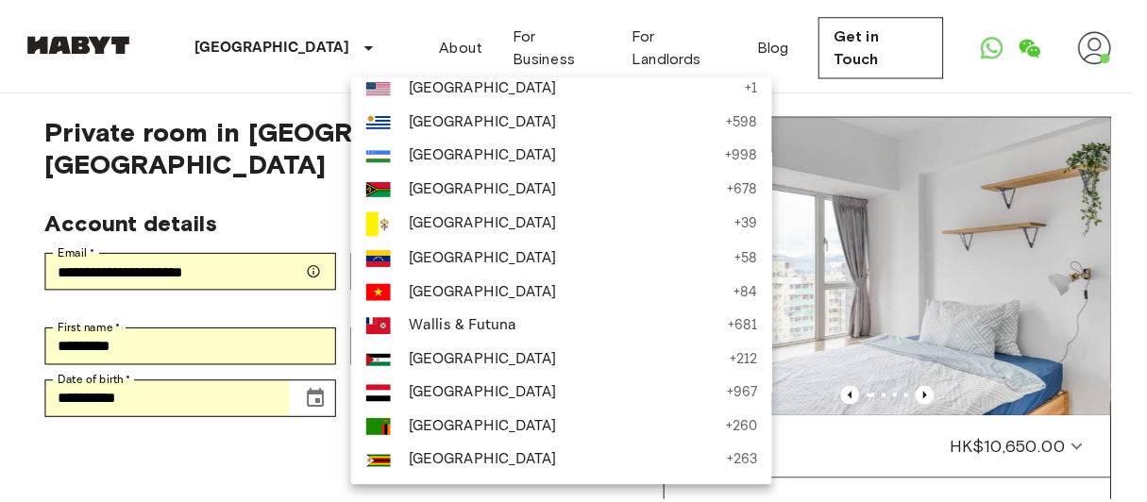
scroll to position [7939, 0]
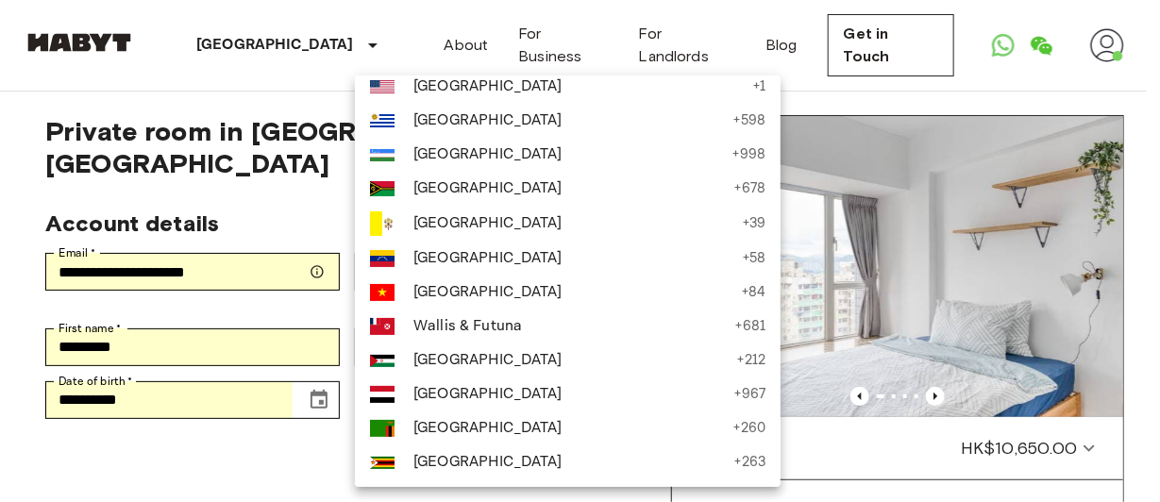
click at [533, 64] on span "[GEOGRAPHIC_DATA]" at bounding box center [572, 53] width 319 height 23
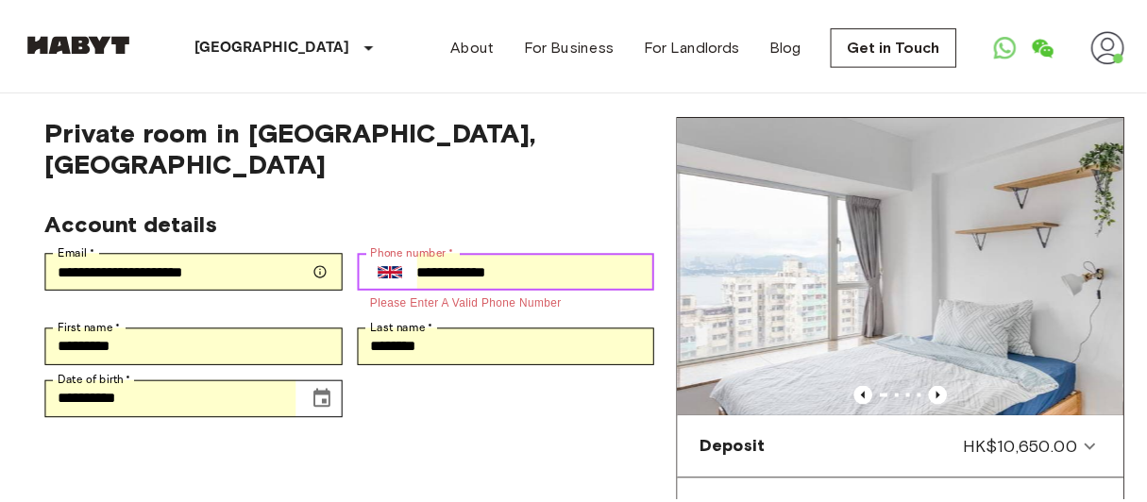
scroll to position [7833, 0]
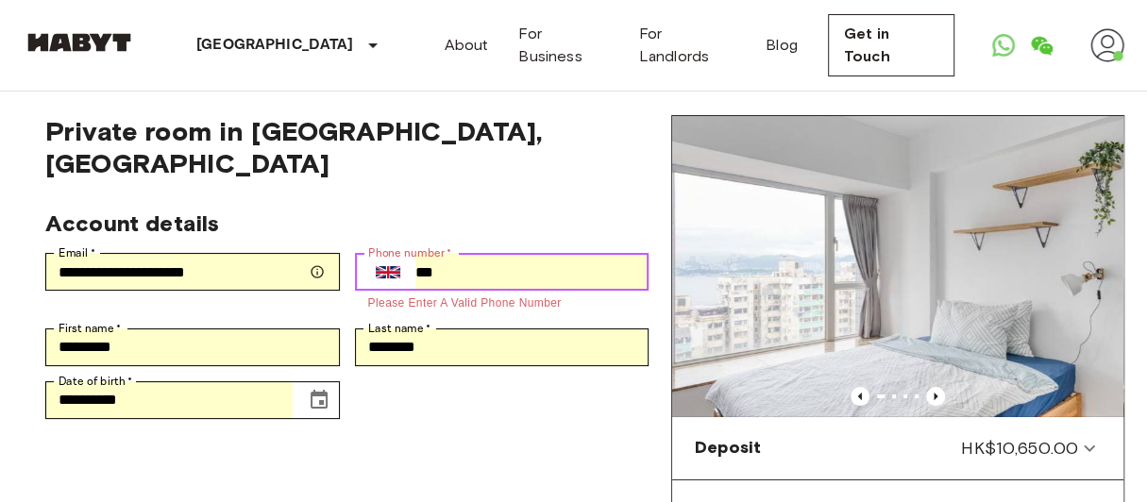
click at [512, 253] on input "***" at bounding box center [532, 272] width 234 height 38
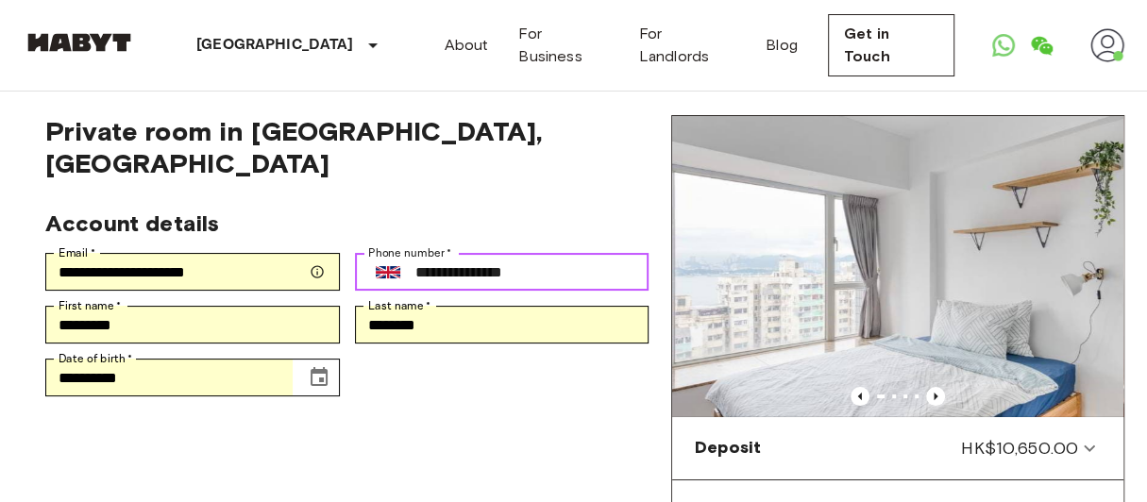
type input "**********"
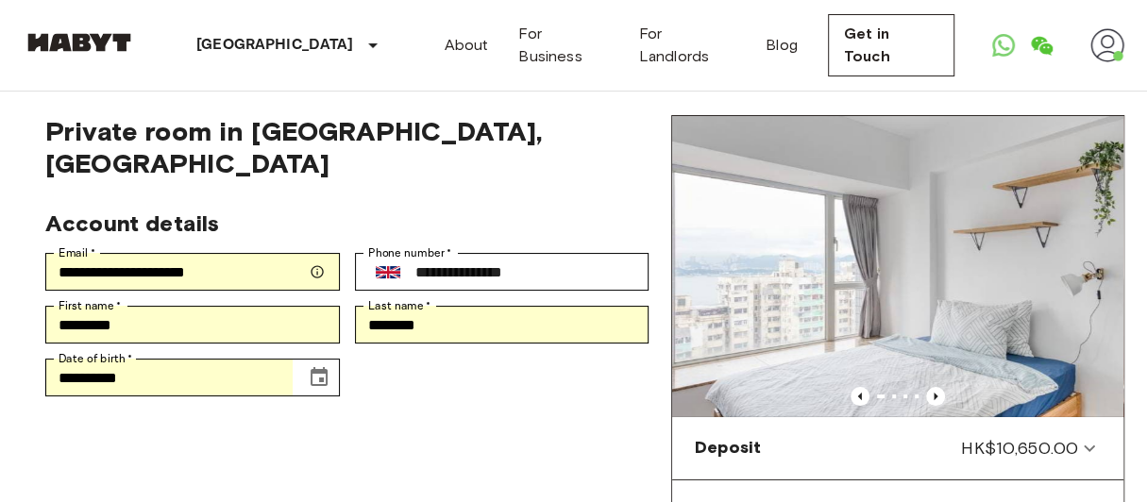
click at [542, 348] on div "**********" at bounding box center [339, 295] width 618 height 202
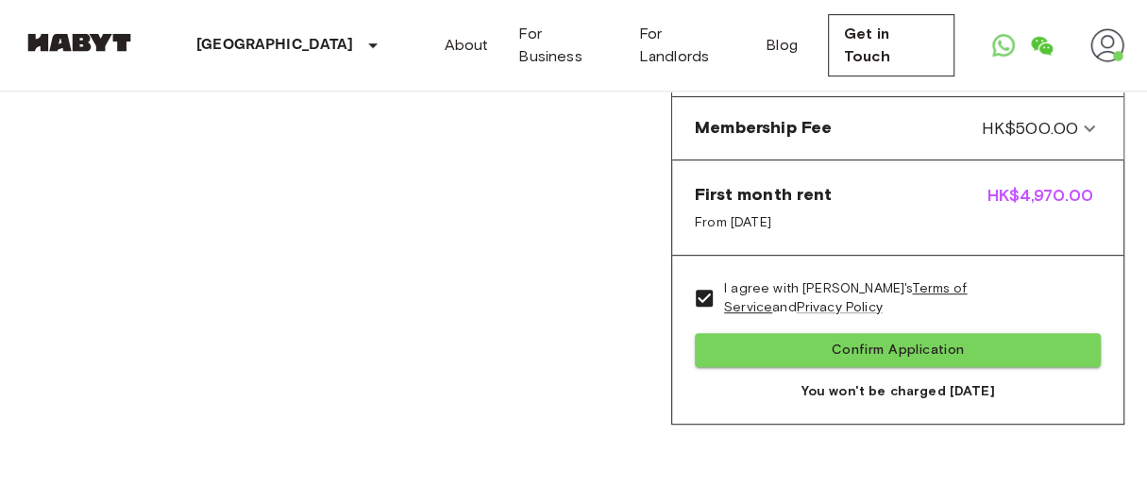
scroll to position [491, 0]
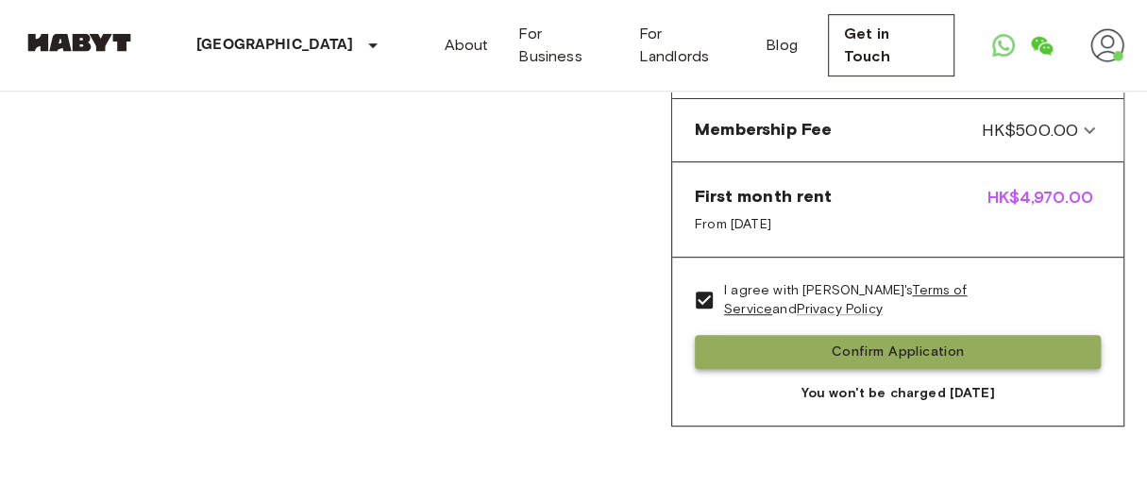
click at [750, 348] on button "Confirm Application" at bounding box center [898, 352] width 406 height 35
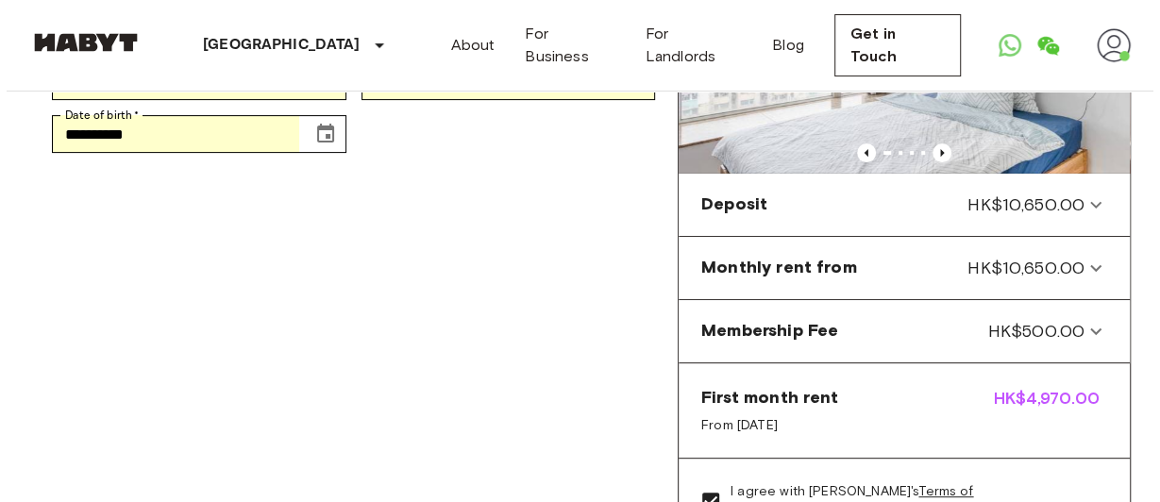
scroll to position [290, 0]
